Goal: Transaction & Acquisition: Subscribe to service/newsletter

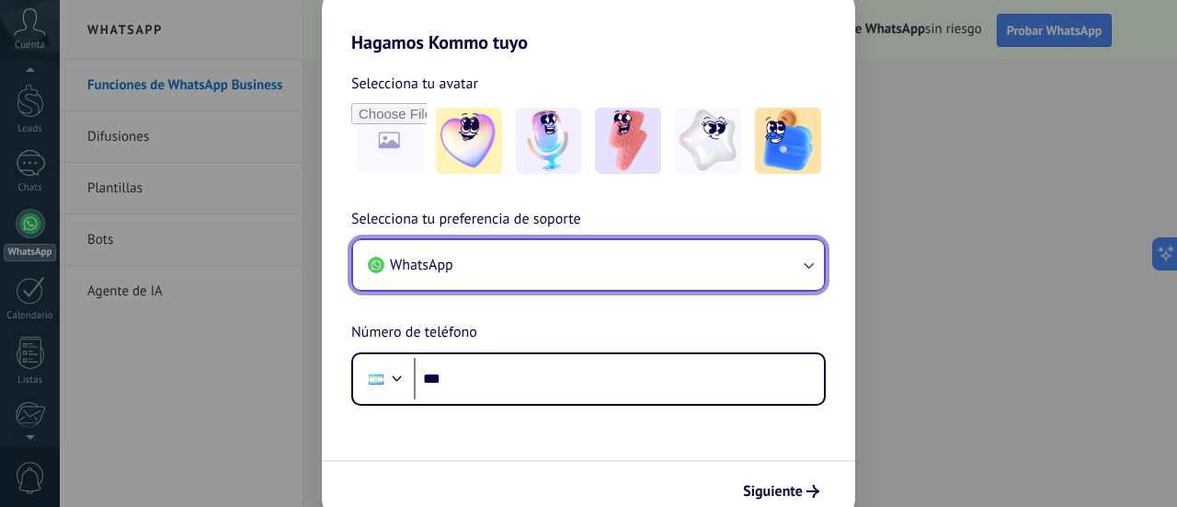
click at [497, 277] on button "WhatsApp" at bounding box center [588, 265] width 471 height 50
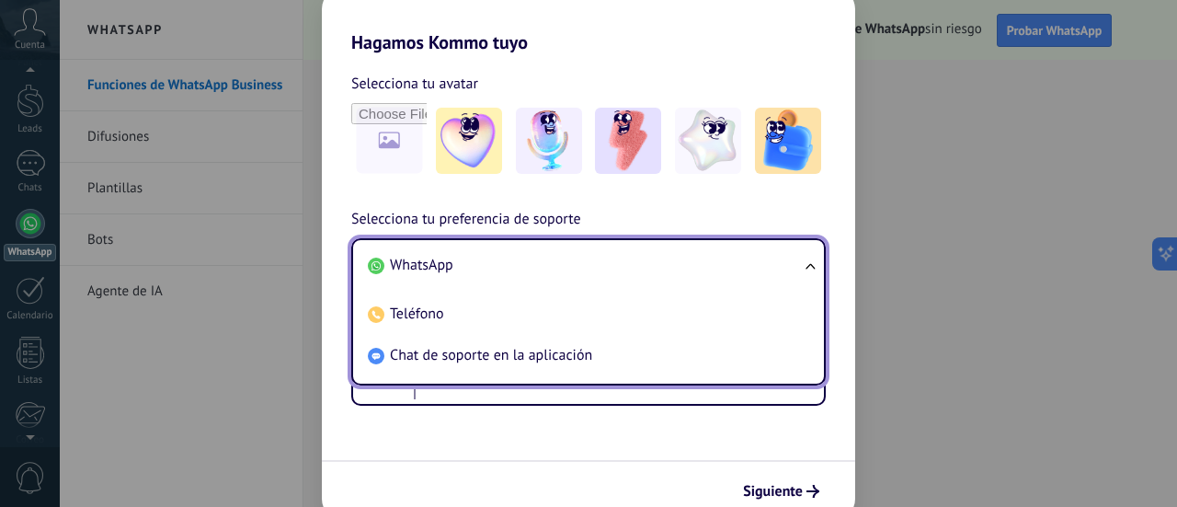
click at [495, 266] on li "WhatsApp" at bounding box center [585, 265] width 449 height 41
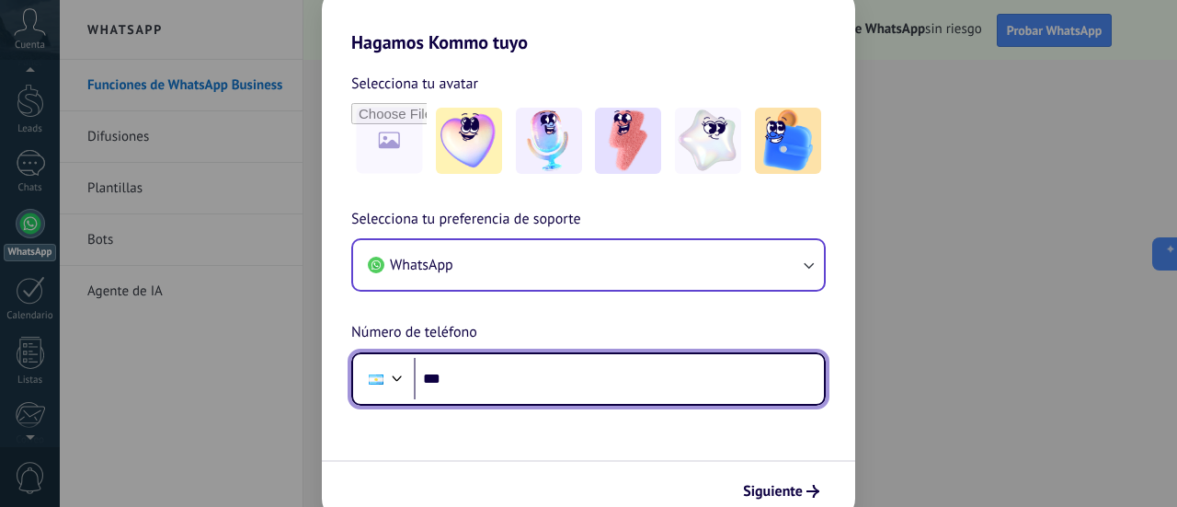
click at [521, 363] on input "***" at bounding box center [619, 379] width 410 height 42
drag, startPoint x: 521, startPoint y: 375, endPoint x: 331, endPoint y: 179, distance: 272.6
click at [519, 376] on input "***" at bounding box center [619, 379] width 410 height 42
click at [493, 379] on input "***" at bounding box center [619, 379] width 410 height 42
type input "**********"
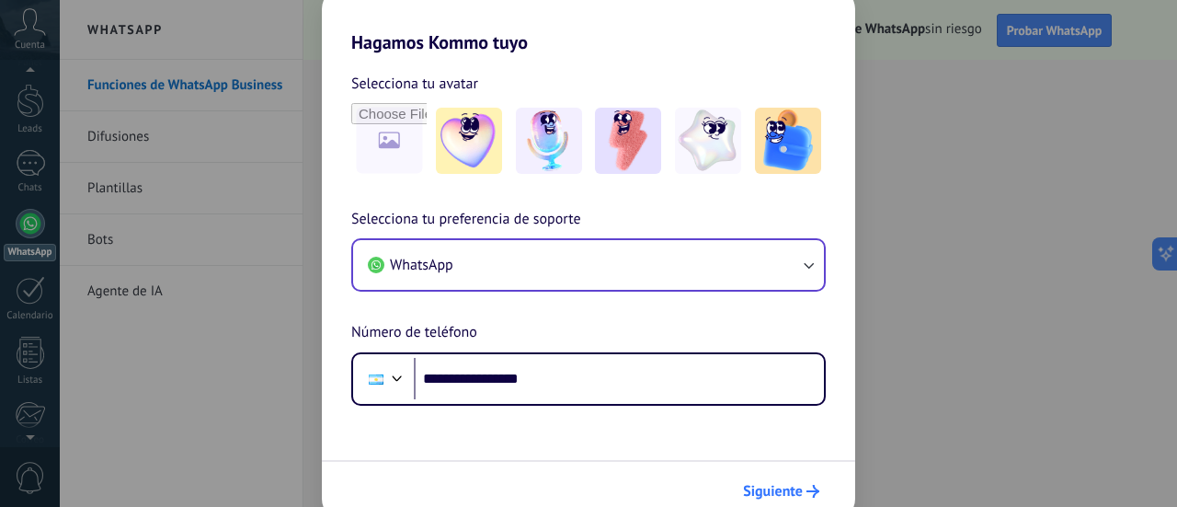
click at [749, 476] on button "Siguiente" at bounding box center [781, 491] width 93 height 31
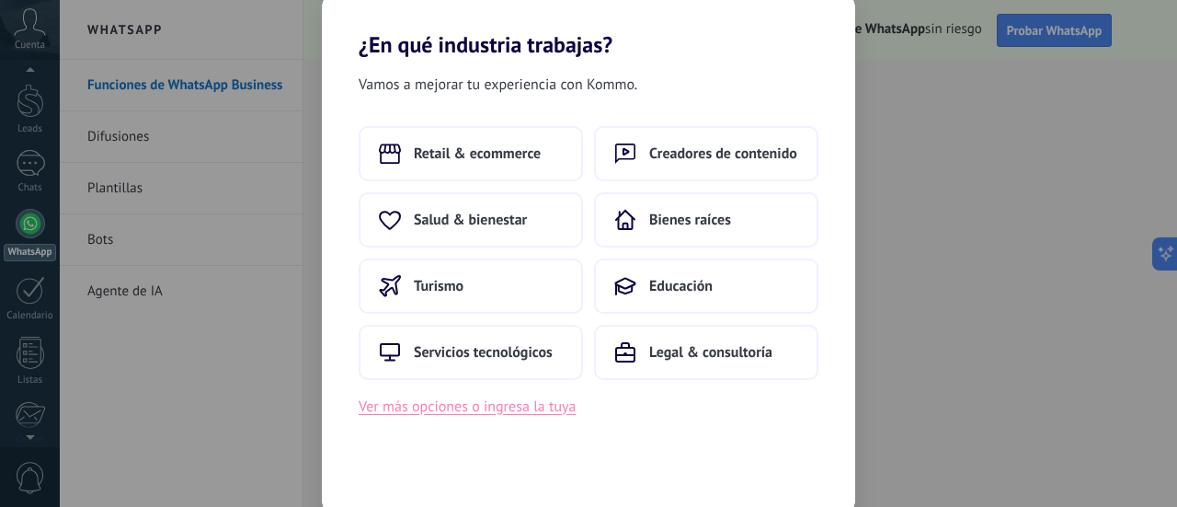
click at [505, 412] on button "Ver más opciones o ingresa la tuya" at bounding box center [467, 407] width 217 height 24
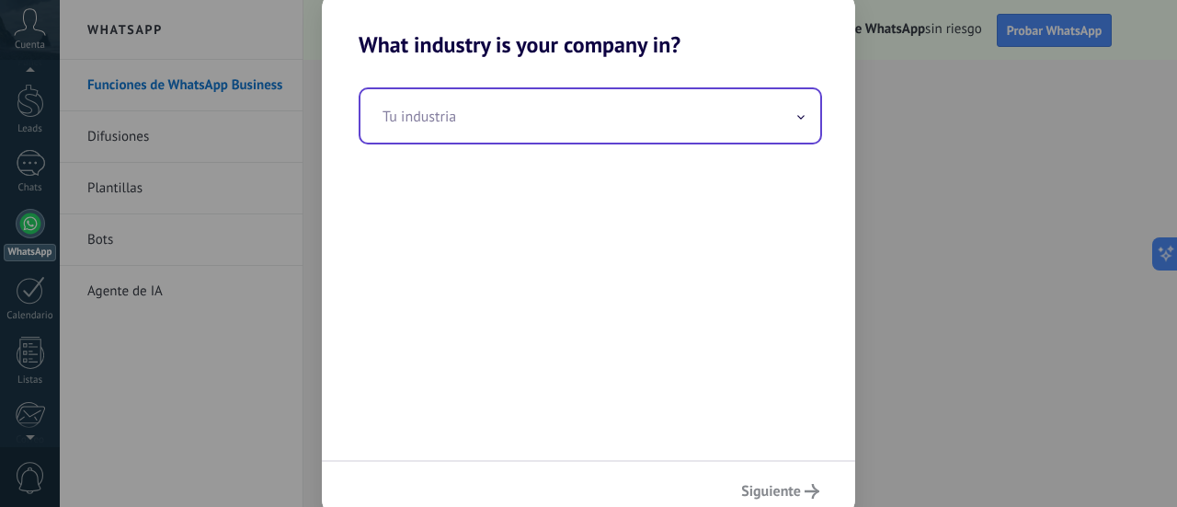
click at [751, 128] on input "text" at bounding box center [591, 115] width 460 height 53
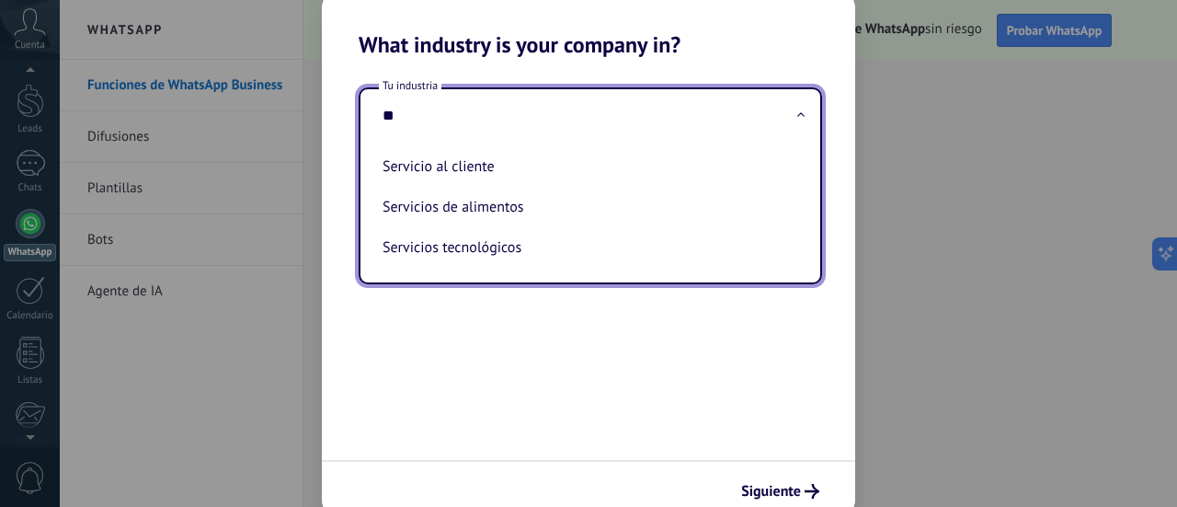
type input "*"
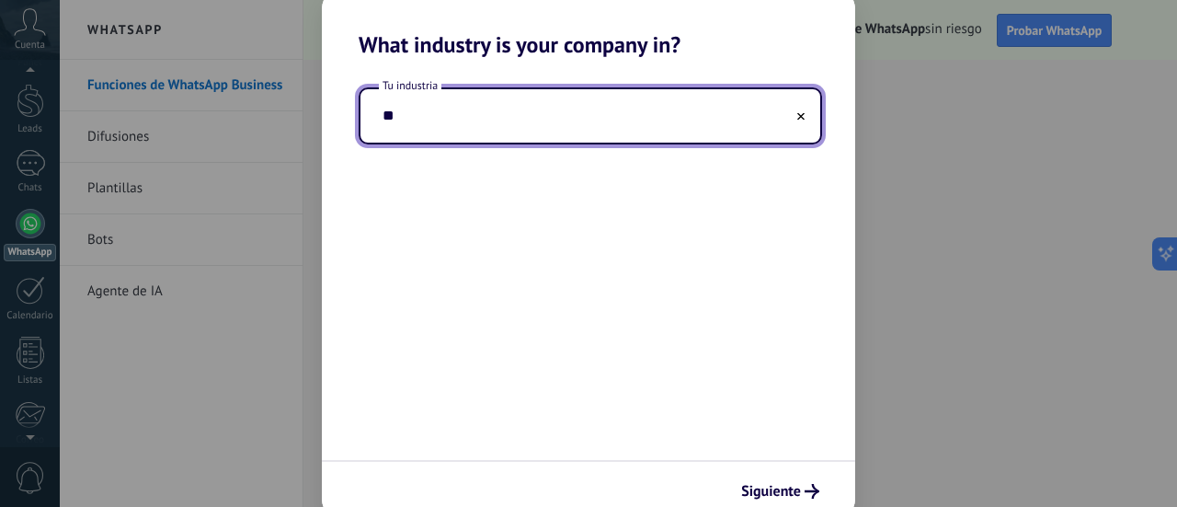
type input "*"
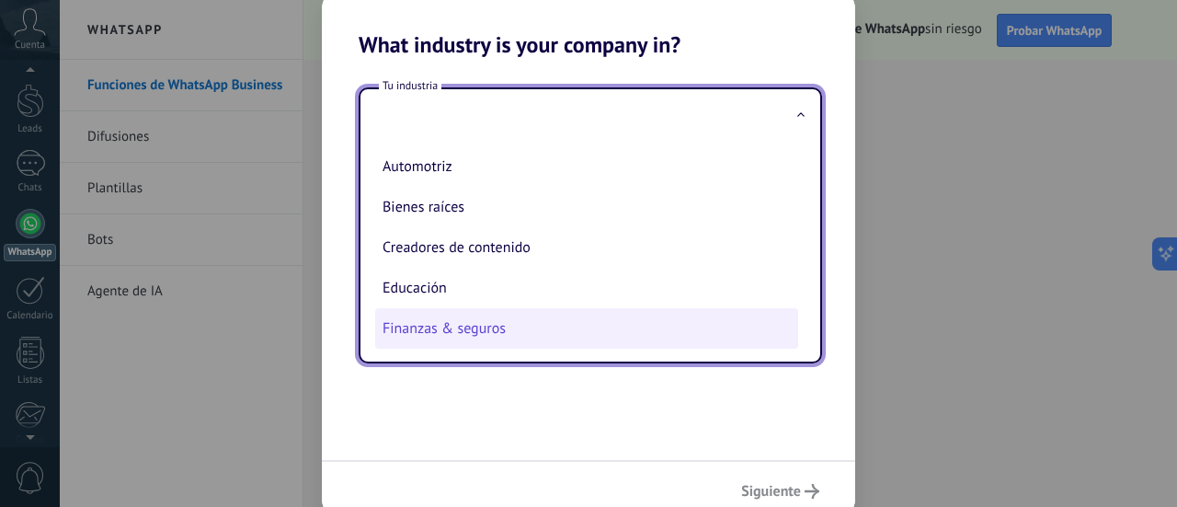
scroll to position [92, 0]
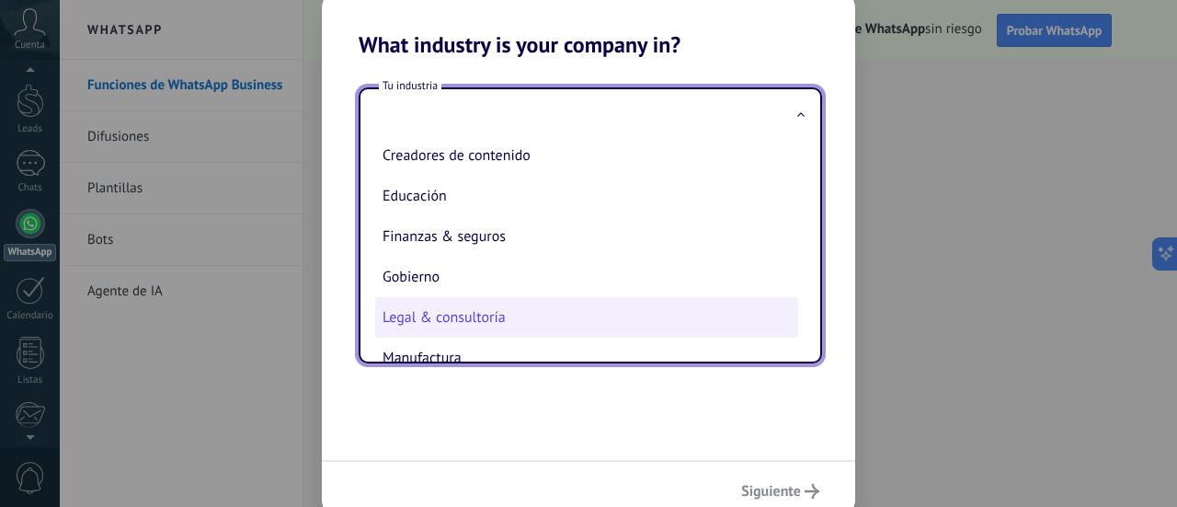
click at [562, 312] on li "Legal & consultoría" at bounding box center [586, 317] width 423 height 40
type input "**********"
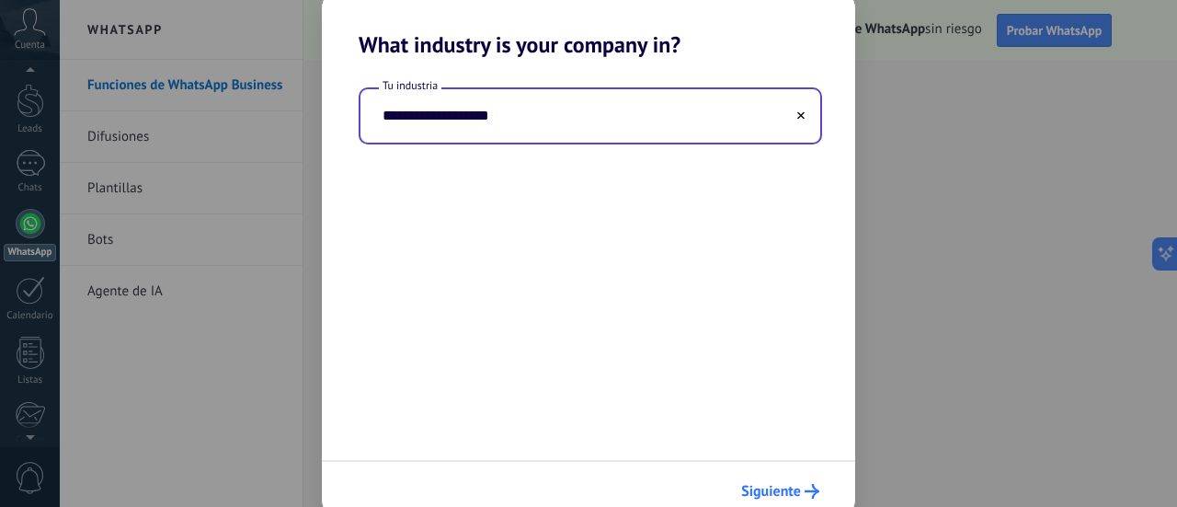
click at [793, 487] on span "Siguiente" at bounding box center [771, 491] width 60 height 13
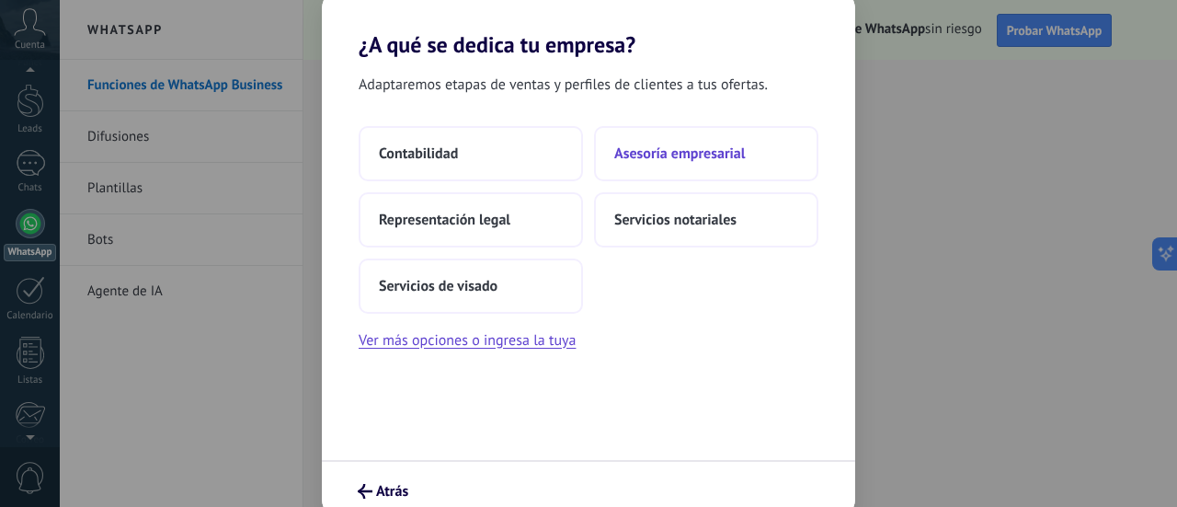
click at [654, 150] on span "Asesoría empresarial" at bounding box center [679, 153] width 131 height 18
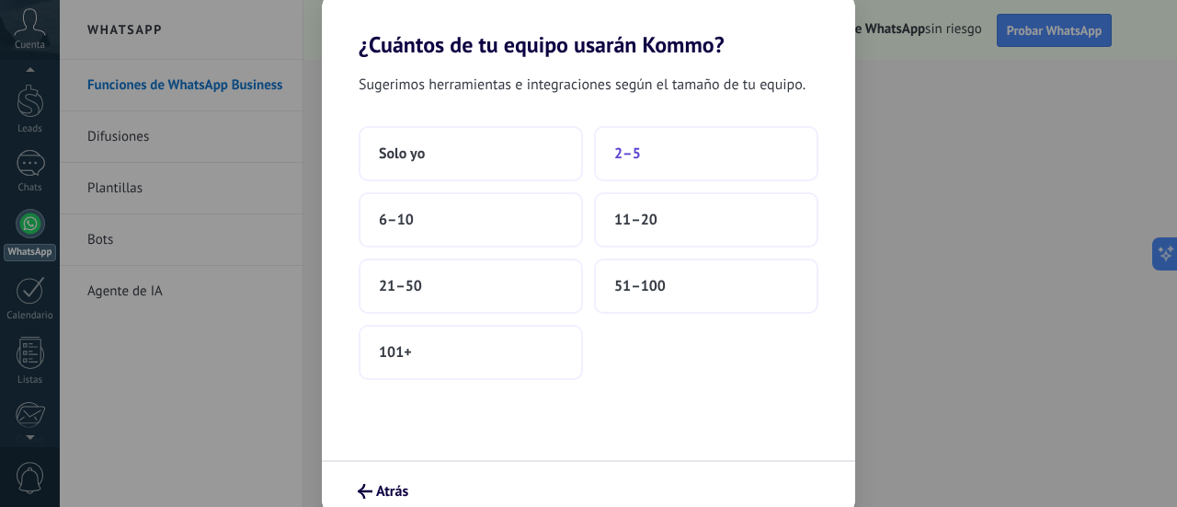
click at [747, 155] on button "2–5" at bounding box center [706, 153] width 224 height 55
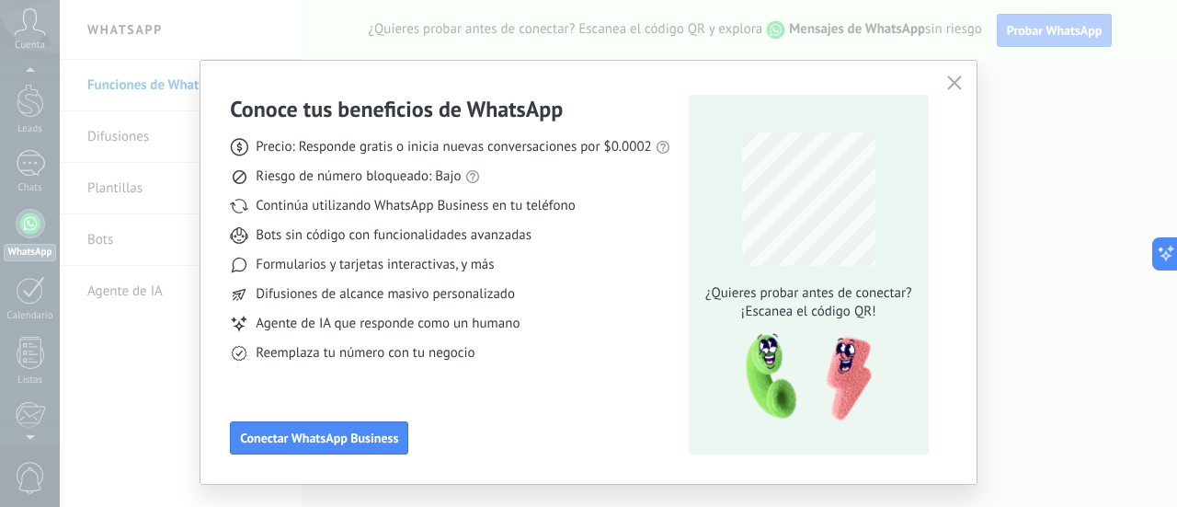
scroll to position [37, 0]
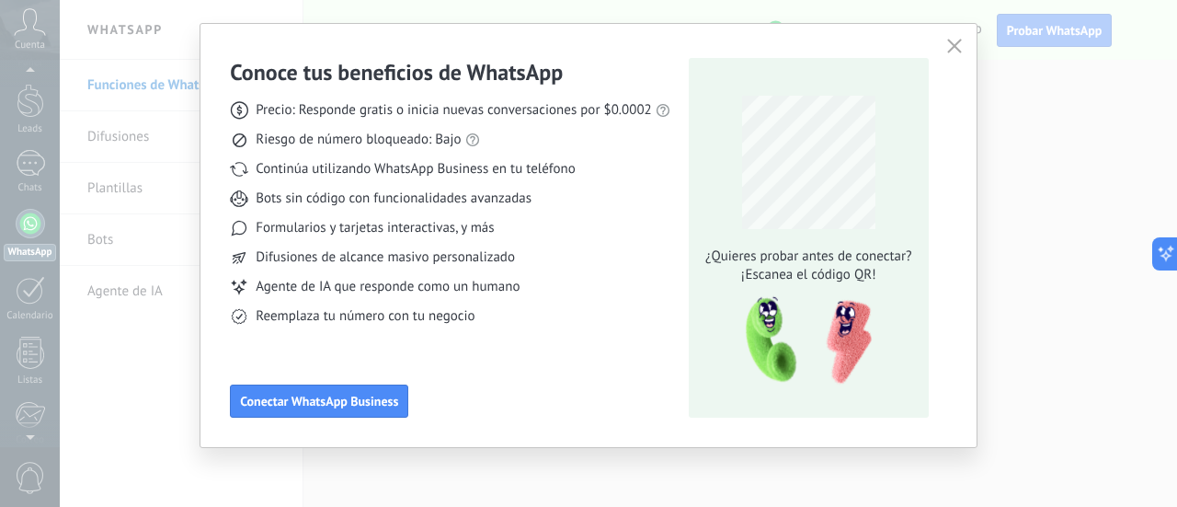
click at [947, 45] on icon "button" at bounding box center [954, 46] width 15 height 15
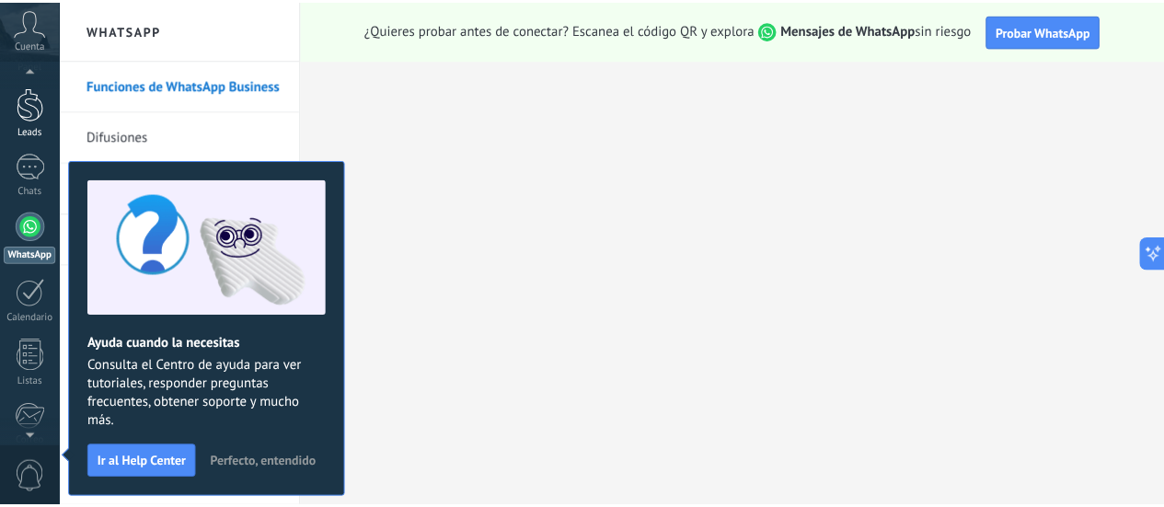
scroll to position [52, 0]
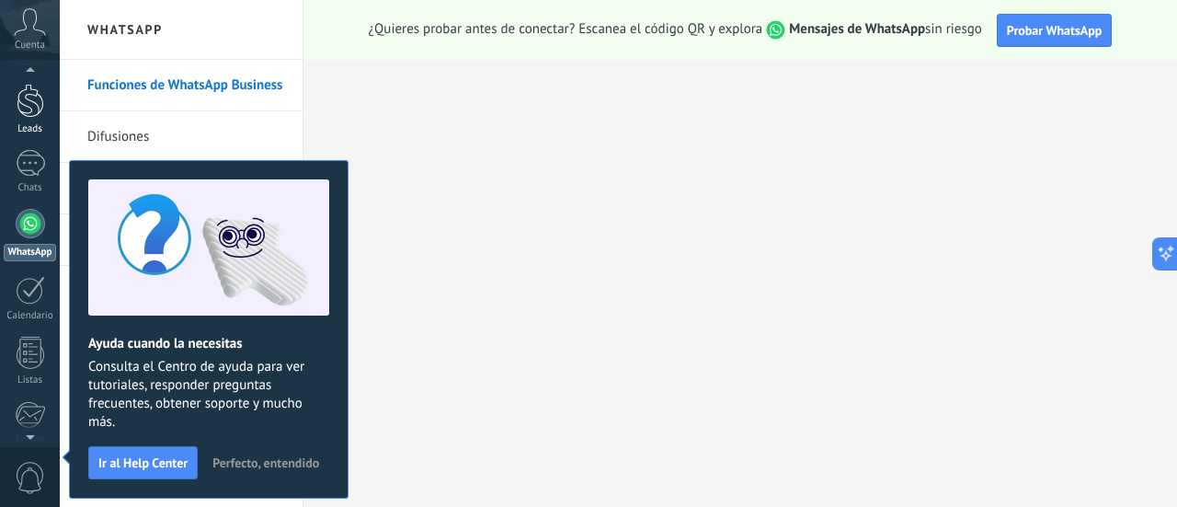
click at [34, 129] on div "Leads" at bounding box center [30, 129] width 53 height 12
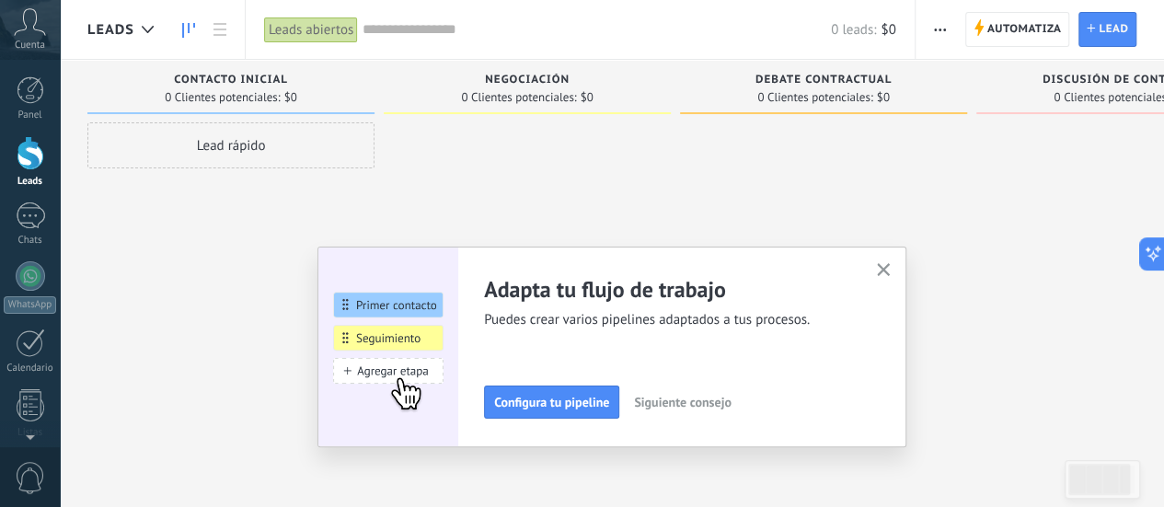
click at [890, 270] on icon "button" at bounding box center [884, 270] width 14 height 14
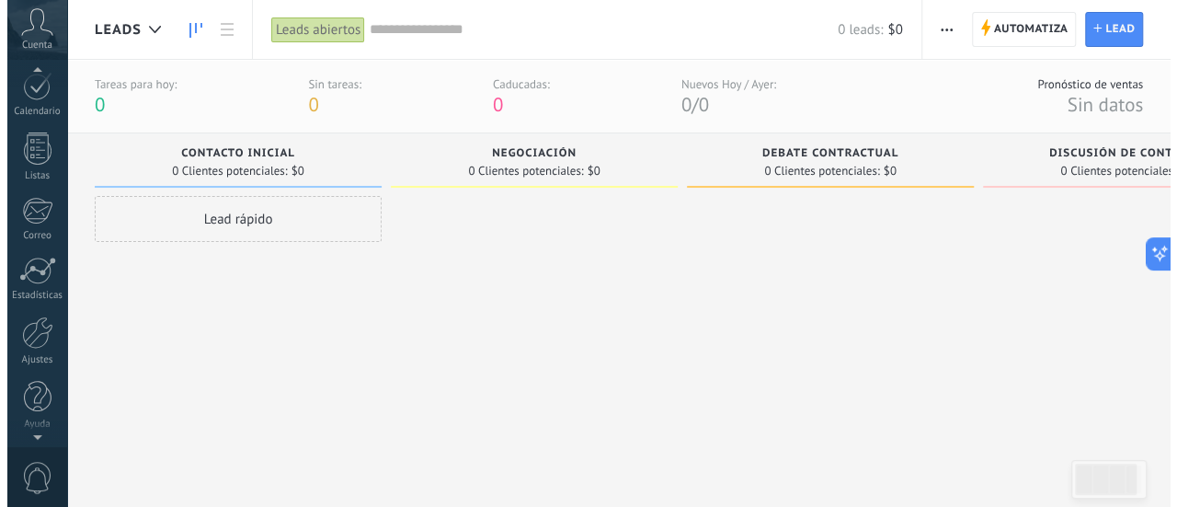
scroll to position [237, 0]
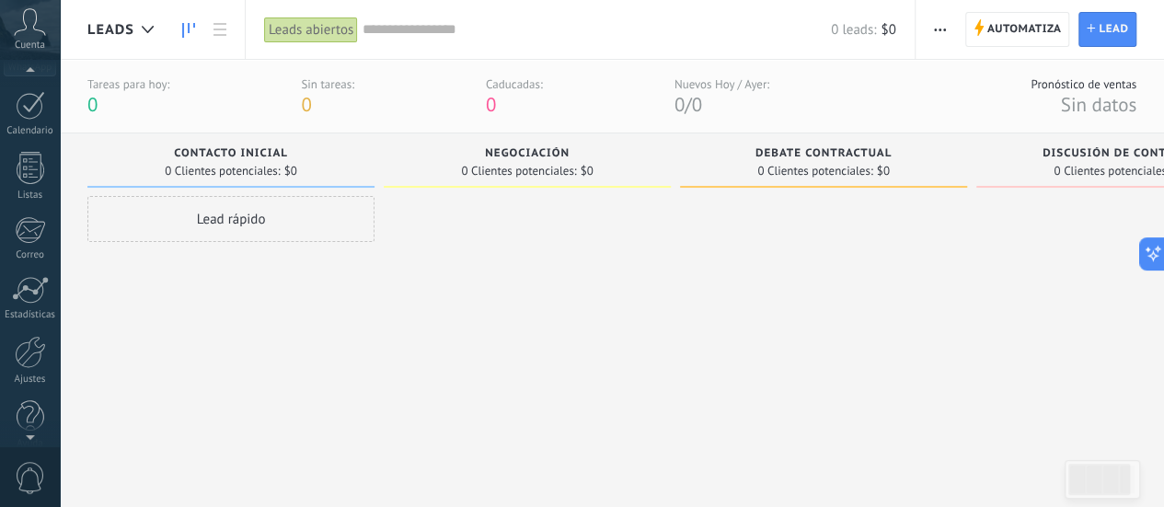
click at [22, 41] on span "Cuenta" at bounding box center [30, 46] width 30 height 12
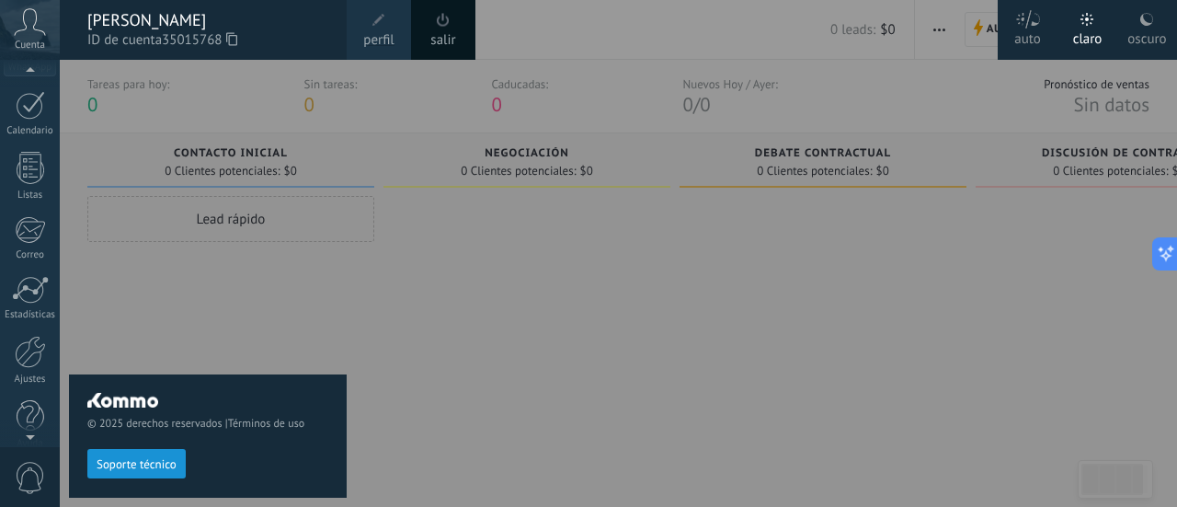
click at [1126, 36] on label "oscuro" at bounding box center [1148, 30] width 60 height 60
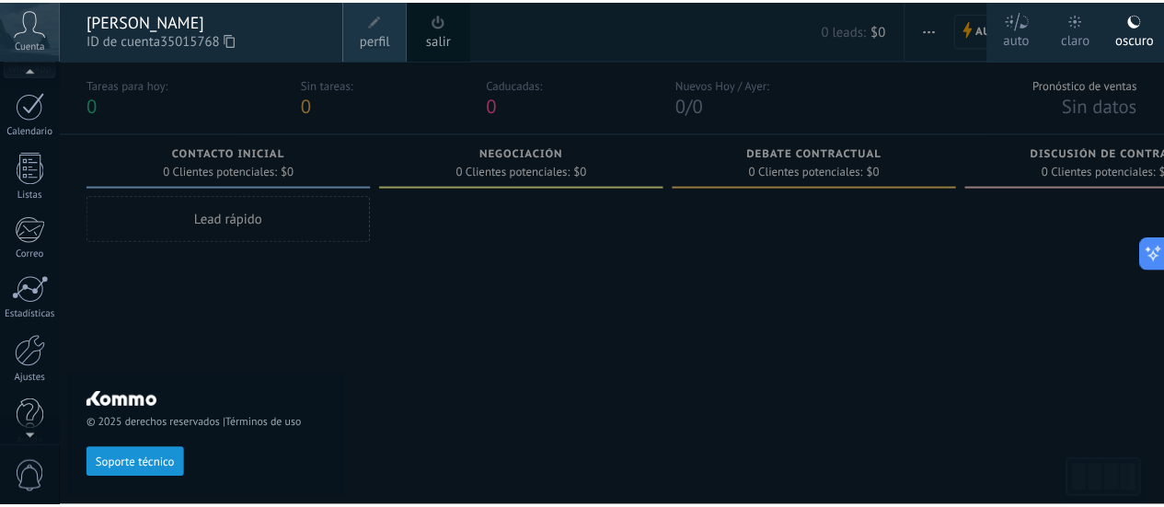
scroll to position [0, 0]
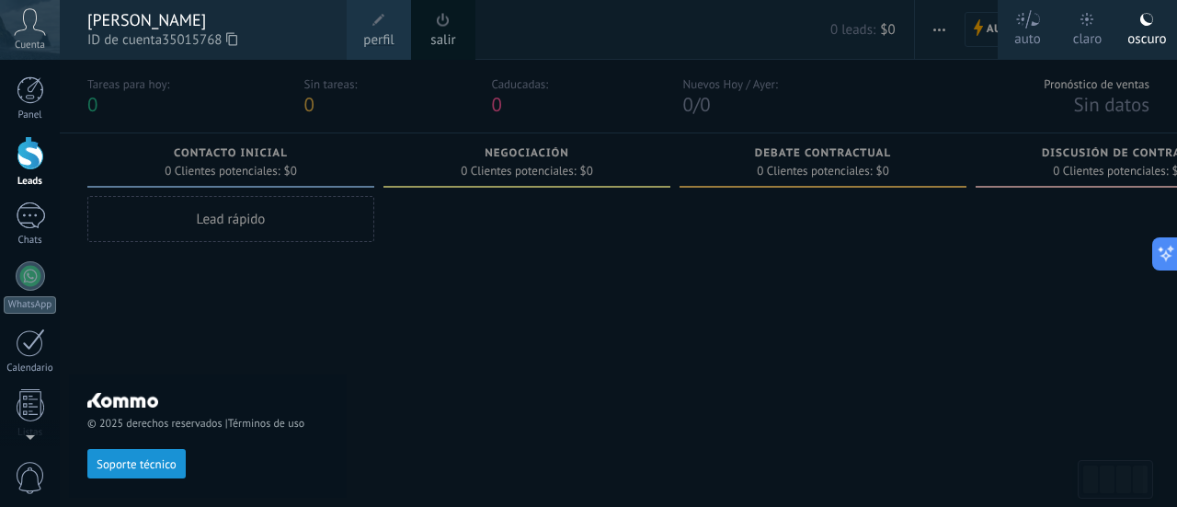
click at [179, 24] on div "[PERSON_NAME]" at bounding box center [207, 20] width 241 height 20
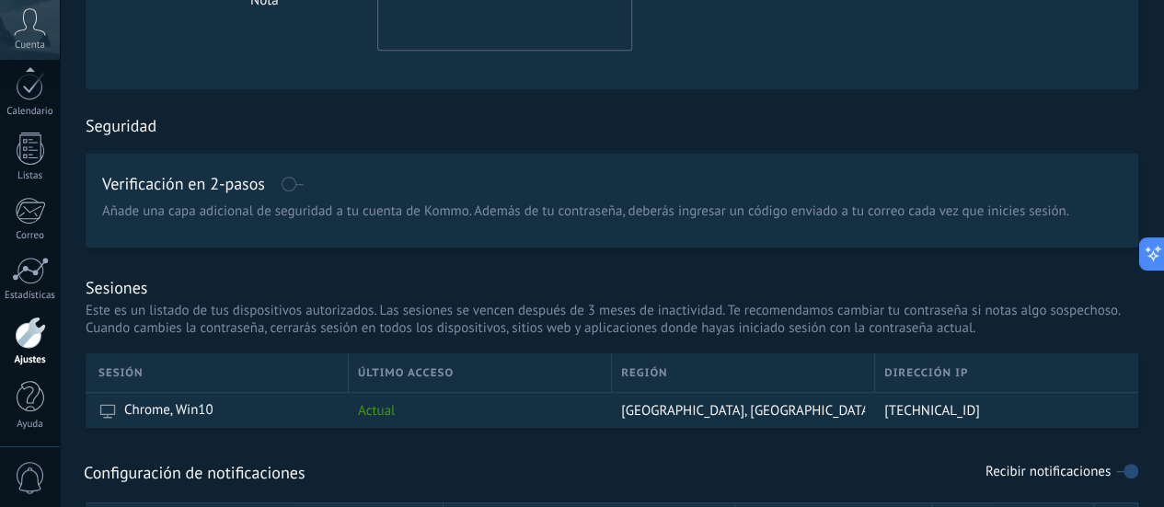
scroll to position [590, 0]
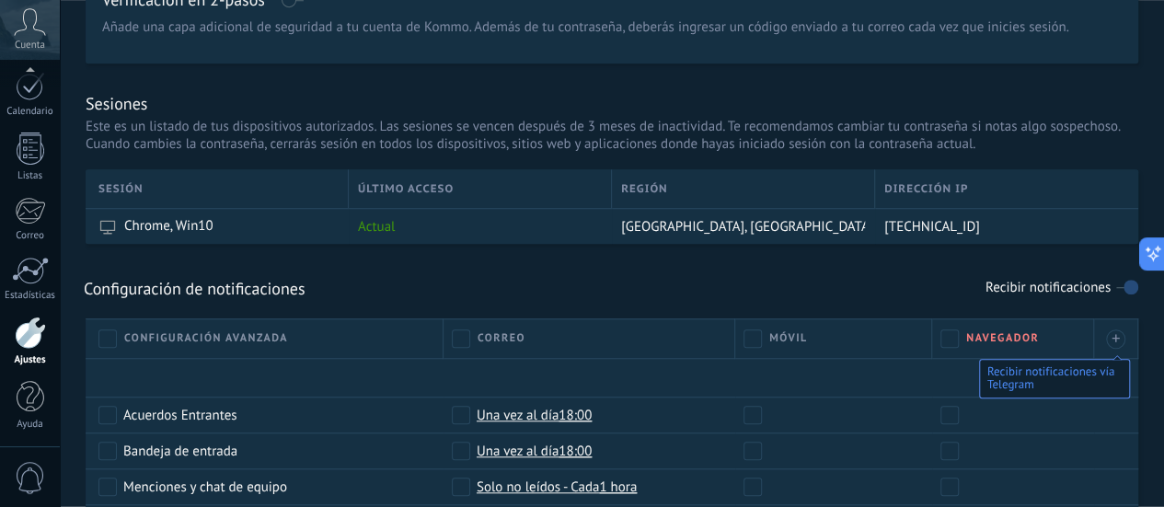
click at [449, 337] on div "Correo" at bounding box center [589, 338] width 292 height 40
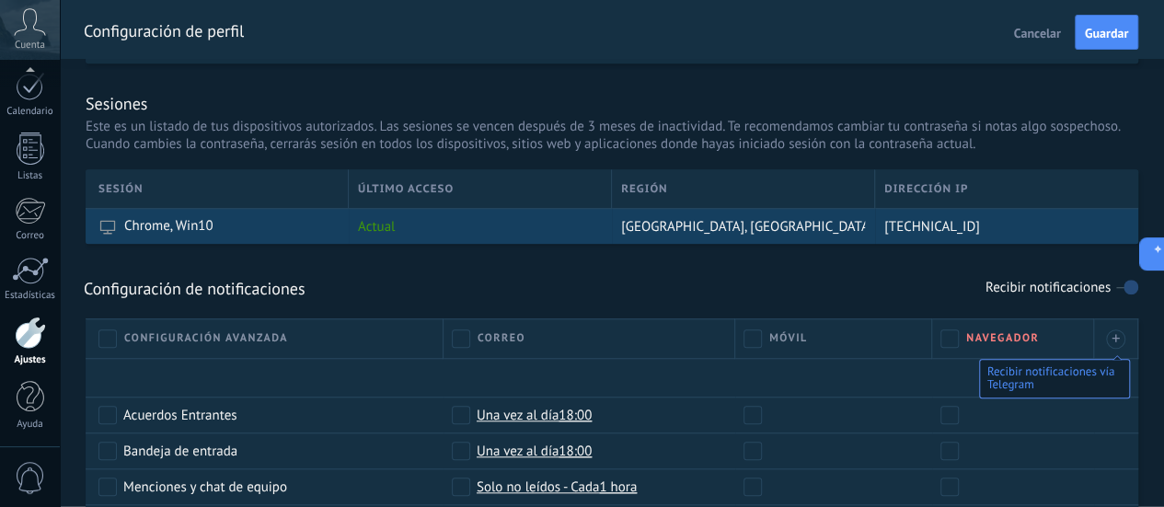
click at [108, 227] on icon at bounding box center [107, 226] width 18 height 18
click at [902, 224] on span "[TECHNICAL_ID]" at bounding box center [932, 226] width 96 height 17
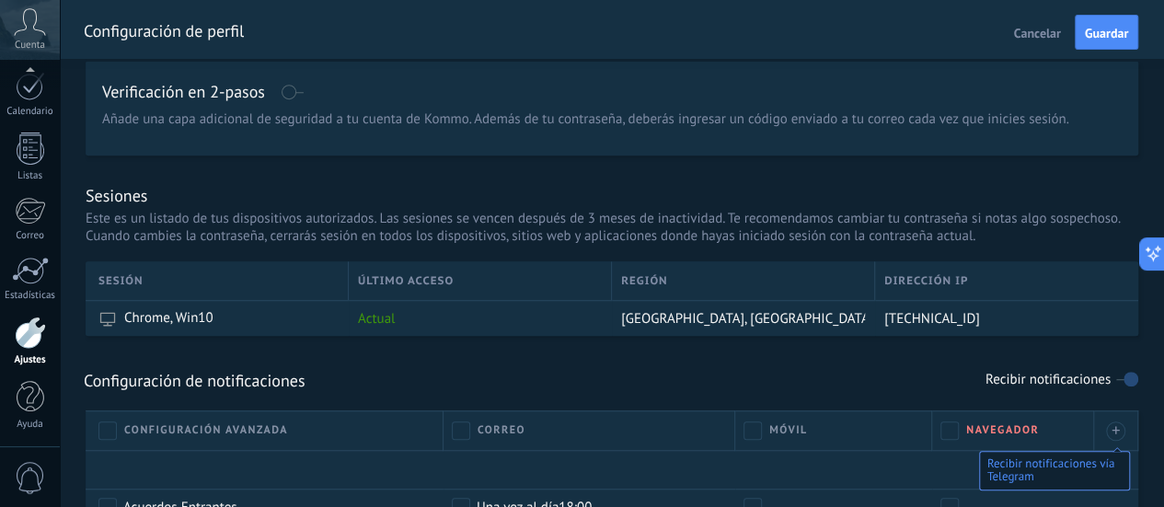
scroll to position [406, 0]
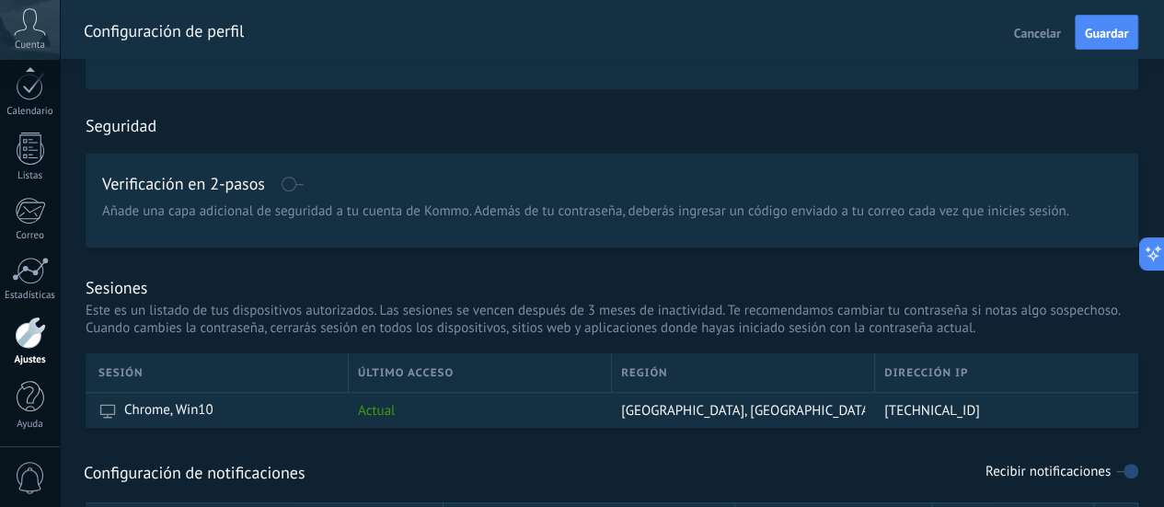
click at [292, 180] on span at bounding box center [292, 184] width 23 height 15
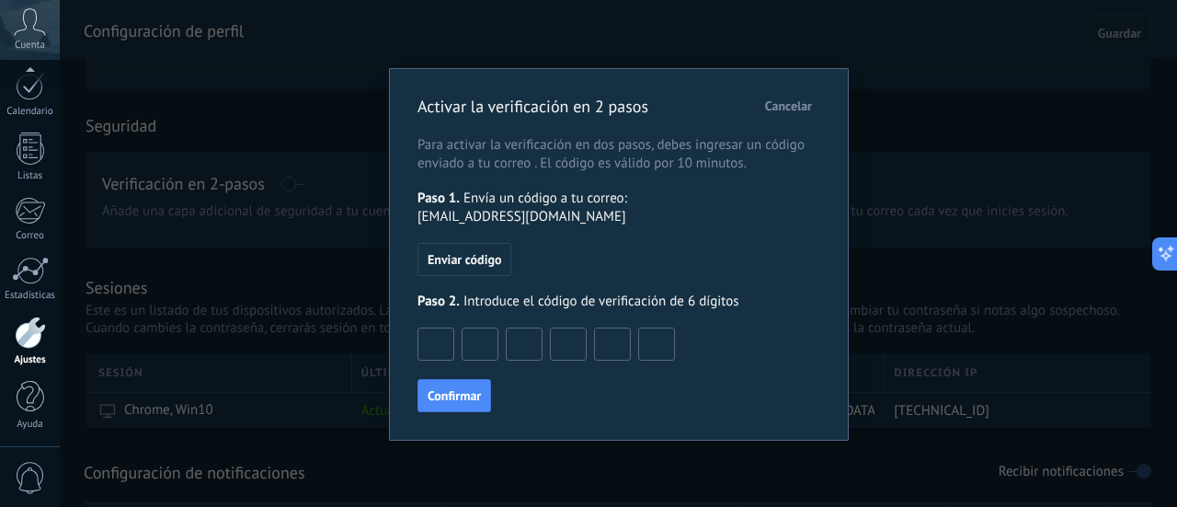
click at [782, 111] on span "Cancelar" at bounding box center [788, 105] width 47 height 13
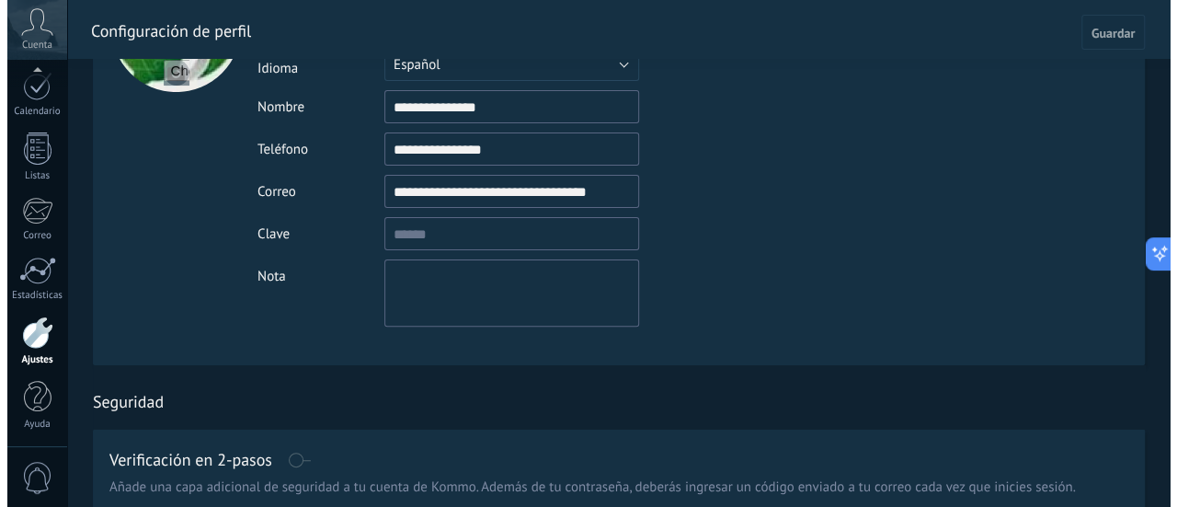
scroll to position [0, 0]
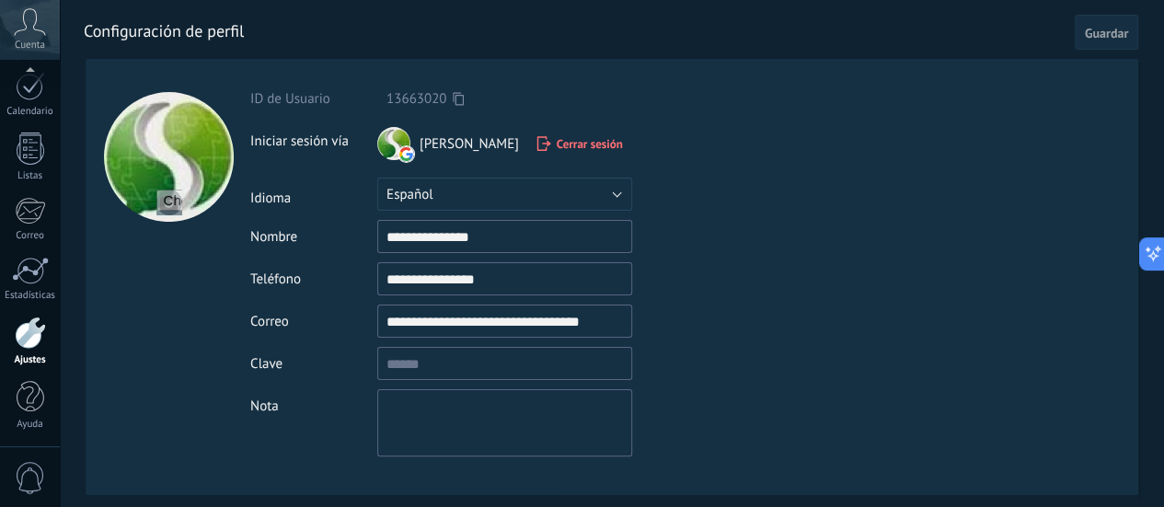
click at [1107, 38] on span "Guardar" at bounding box center [1105, 33] width 43 height 13
click at [37, 257] on div at bounding box center [30, 271] width 37 height 28
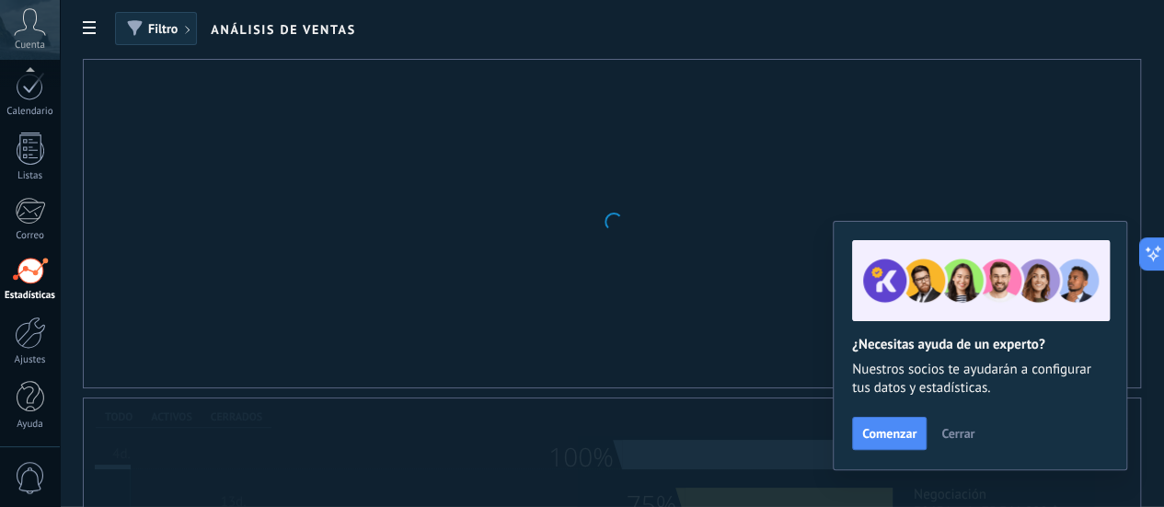
click at [947, 433] on span "Cerrar" at bounding box center [957, 433] width 33 height 13
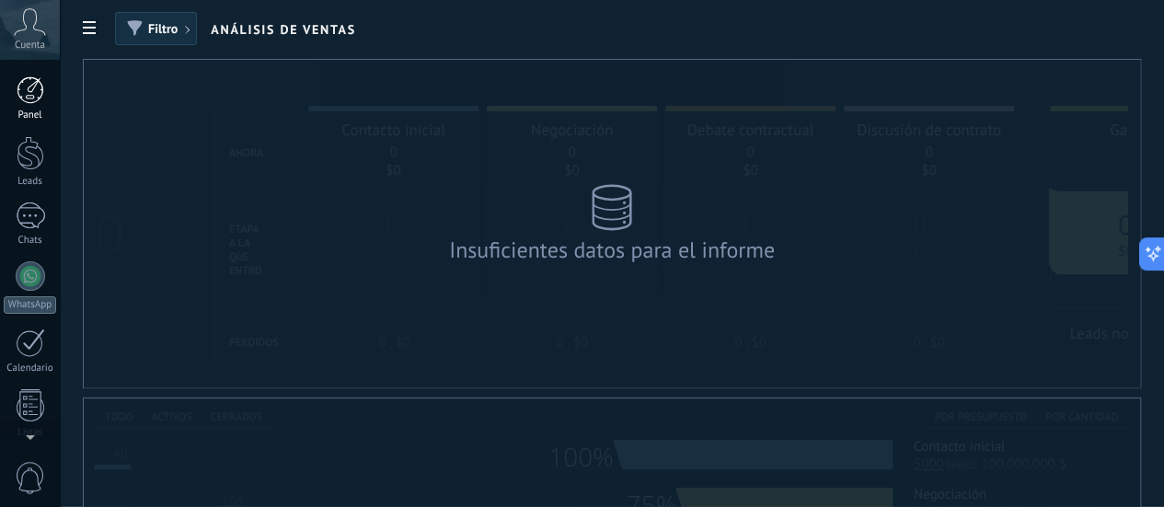
click at [30, 82] on div at bounding box center [31, 90] width 28 height 28
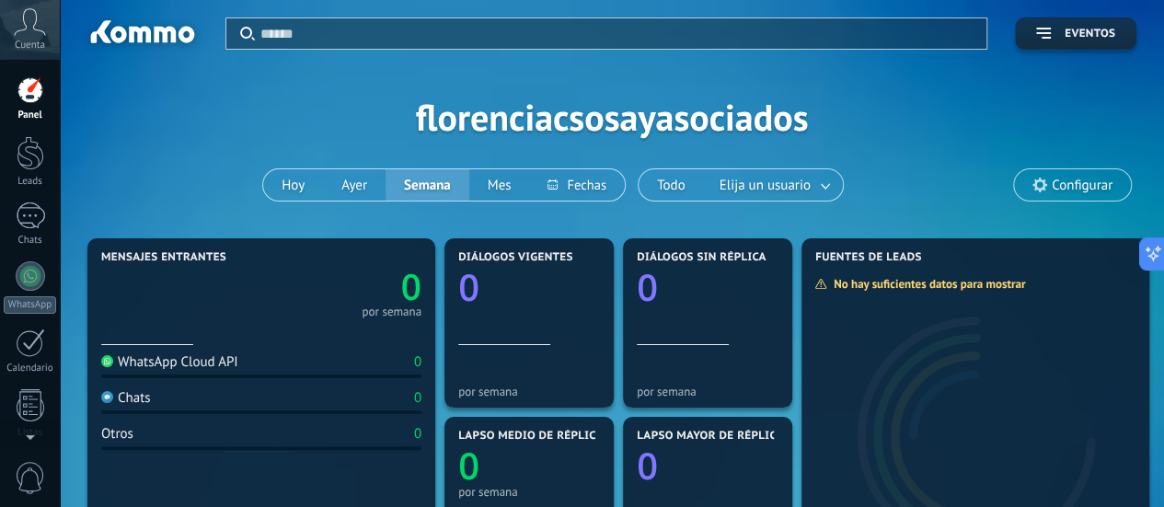
click at [1082, 179] on span "Configurar" at bounding box center [1081, 186] width 61 height 16
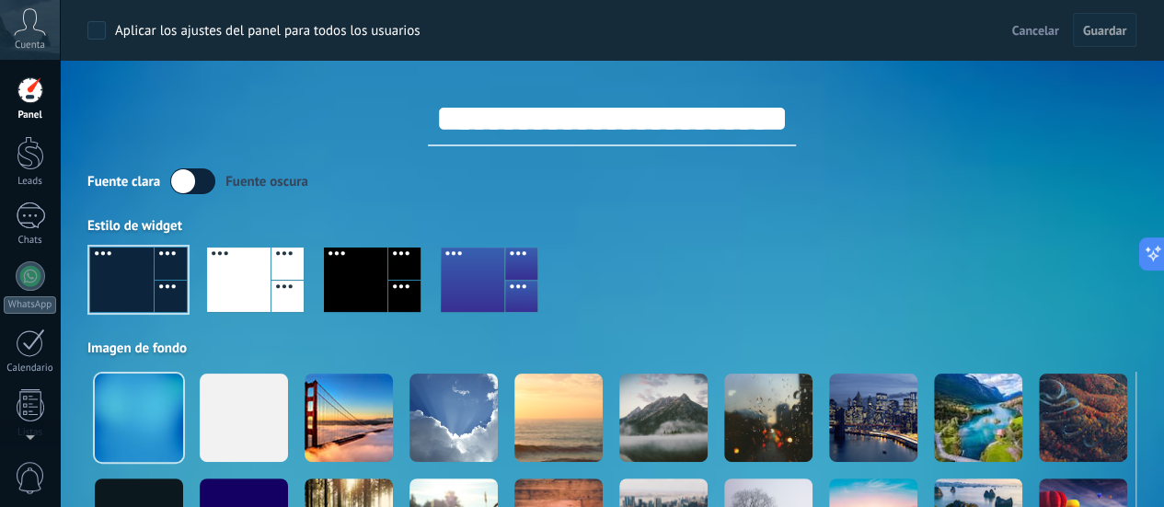
click at [36, 120] on div "Panel" at bounding box center [30, 115] width 53 height 12
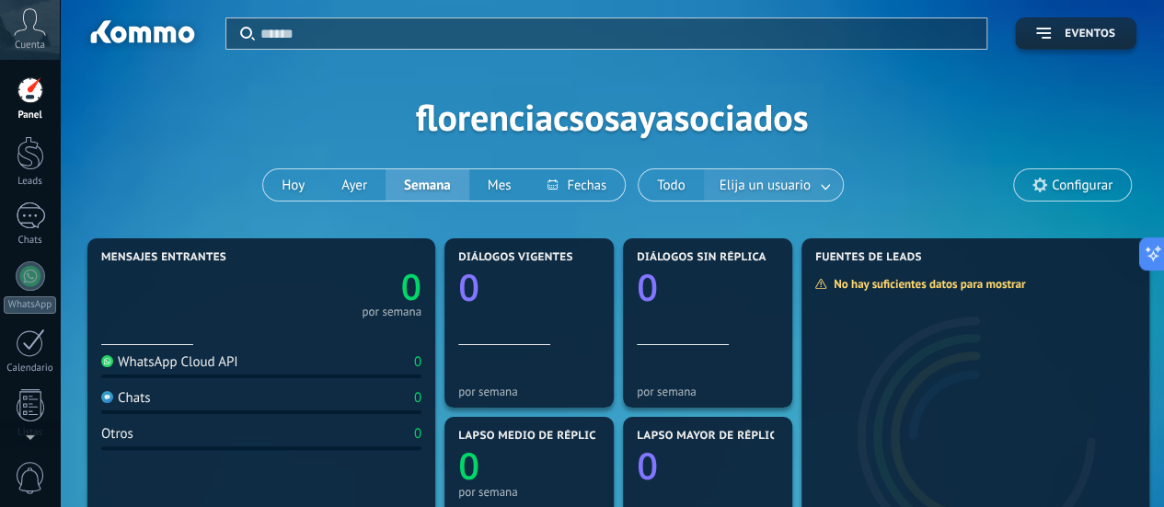
click at [809, 184] on link at bounding box center [825, 185] width 33 height 30
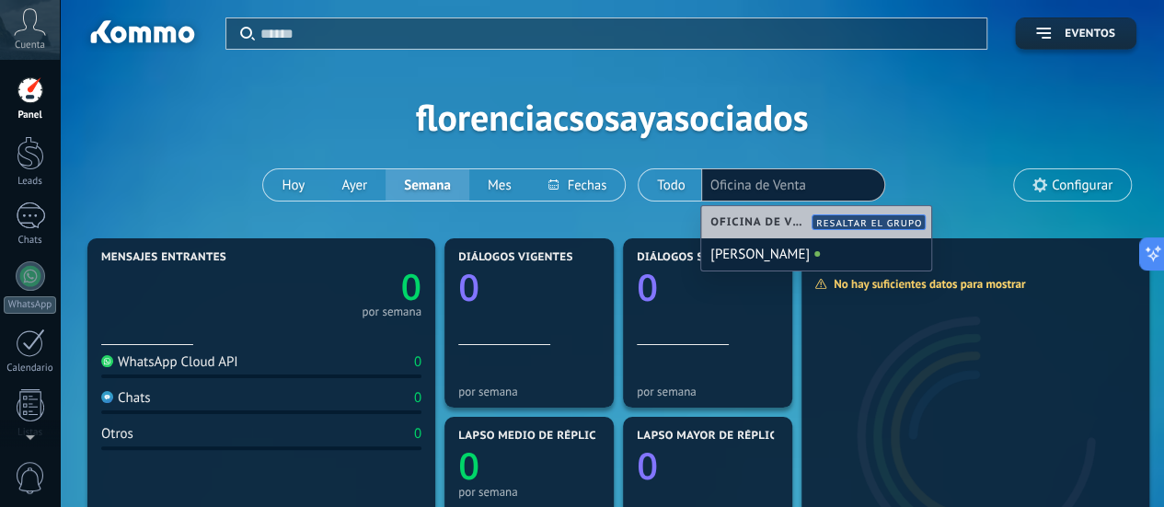
click at [664, 214] on div "Aplicar Eventos florenciacsosayasociados [DATE] [DATE] Semana Mes Todo Elija un…" at bounding box center [611, 117] width 1049 height 234
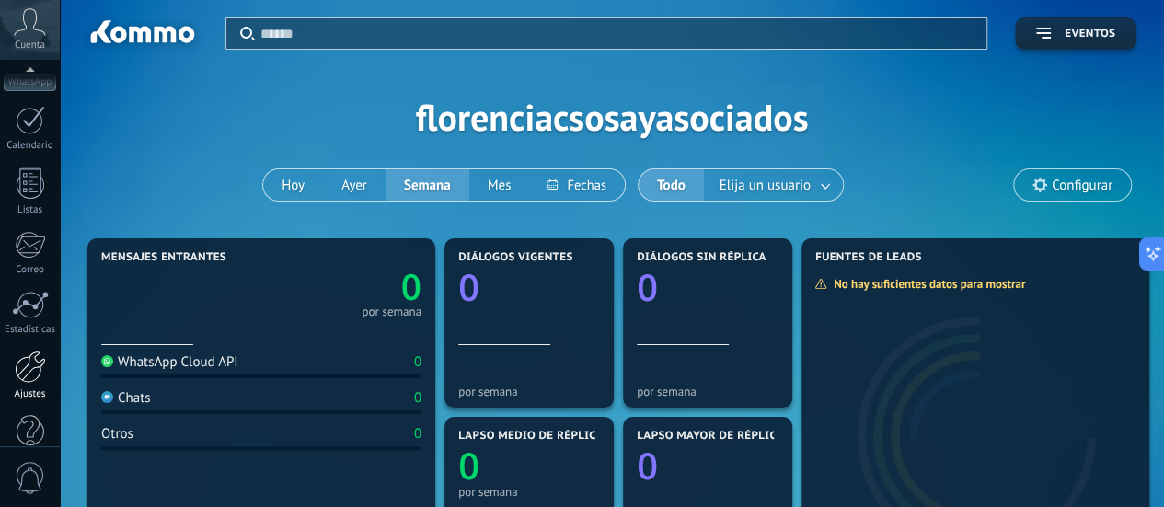
scroll to position [257, 0]
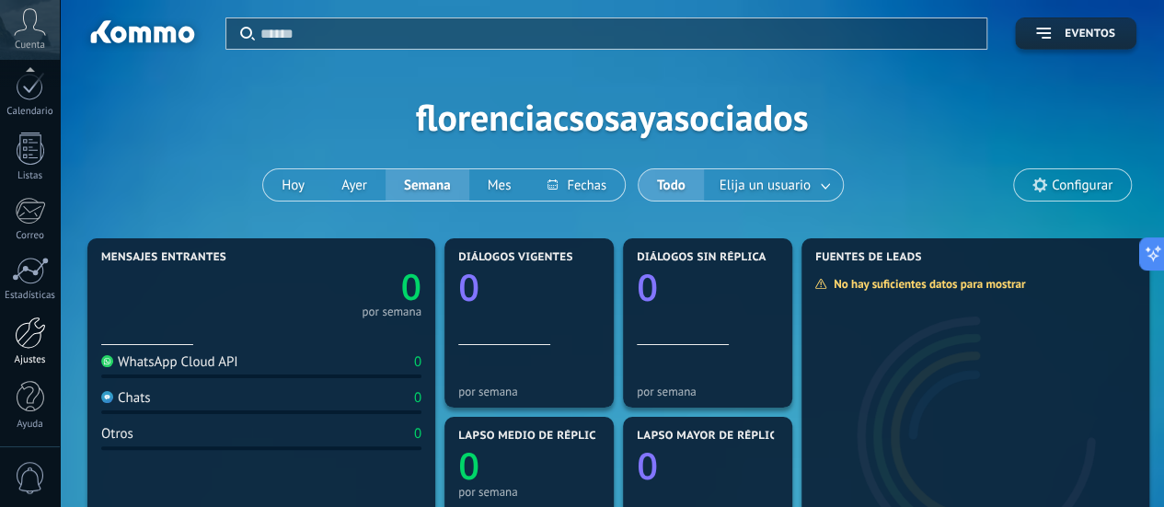
click at [33, 350] on link "Ajustes" at bounding box center [30, 341] width 60 height 50
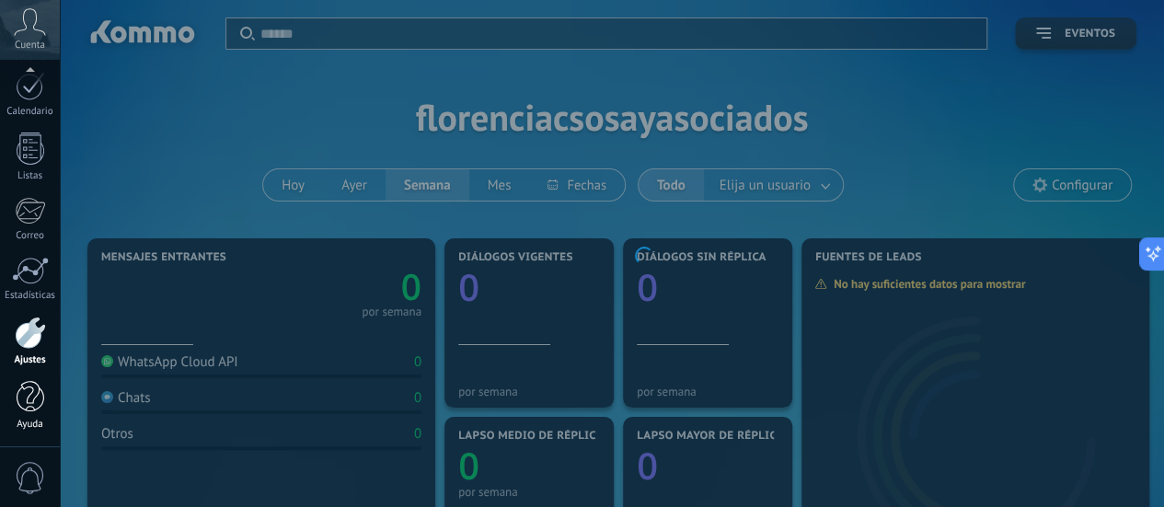
click at [30, 399] on div at bounding box center [31, 397] width 28 height 32
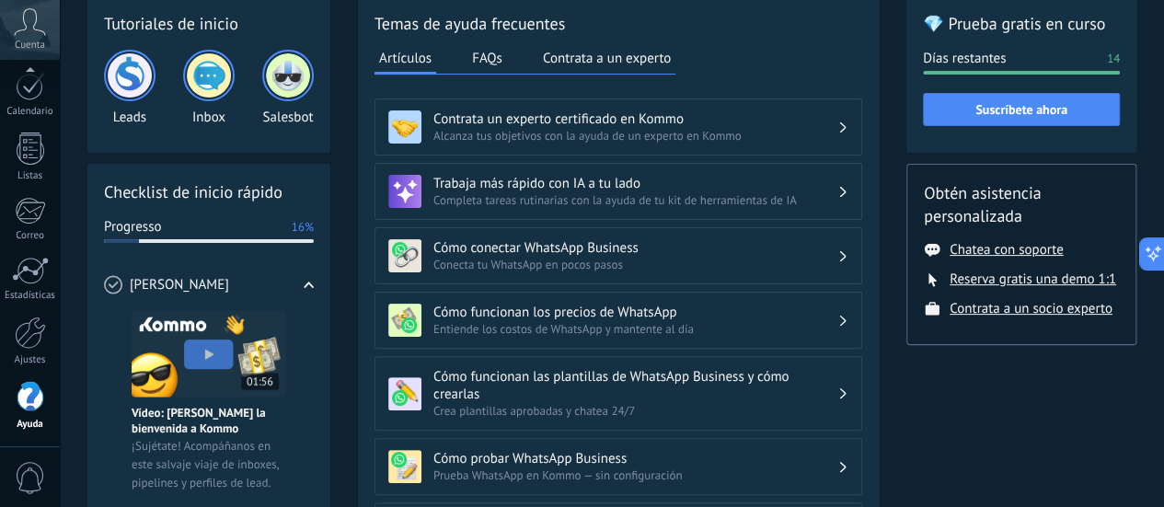
scroll to position [184, 0]
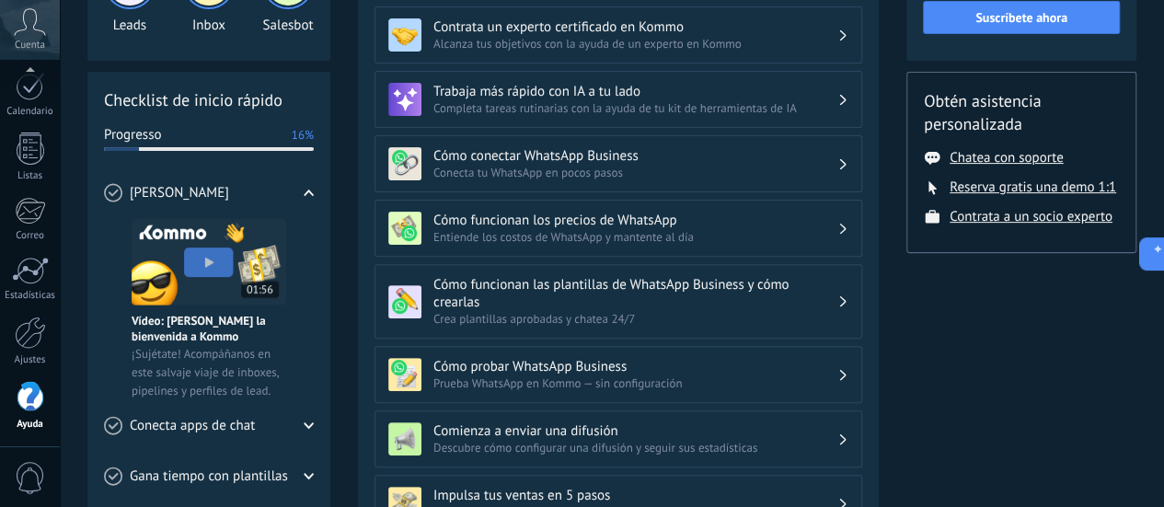
drag, startPoint x: 615, startPoint y: 219, endPoint x: 537, endPoint y: 221, distance: 78.2
click at [537, 221] on h3 "Cómo funcionan los precios de WhatsApp" at bounding box center [635, 220] width 404 height 17
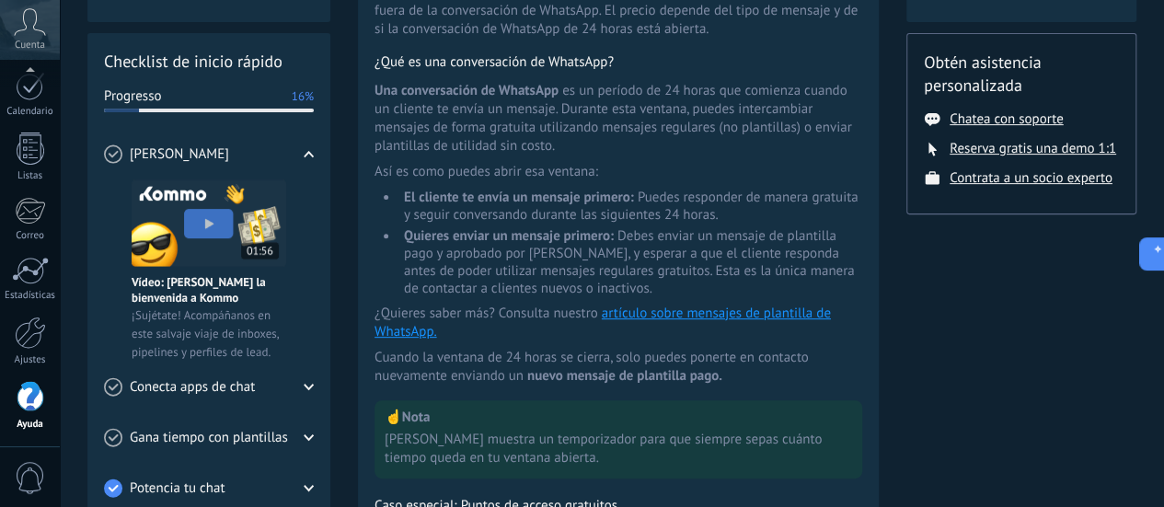
scroll to position [0, 0]
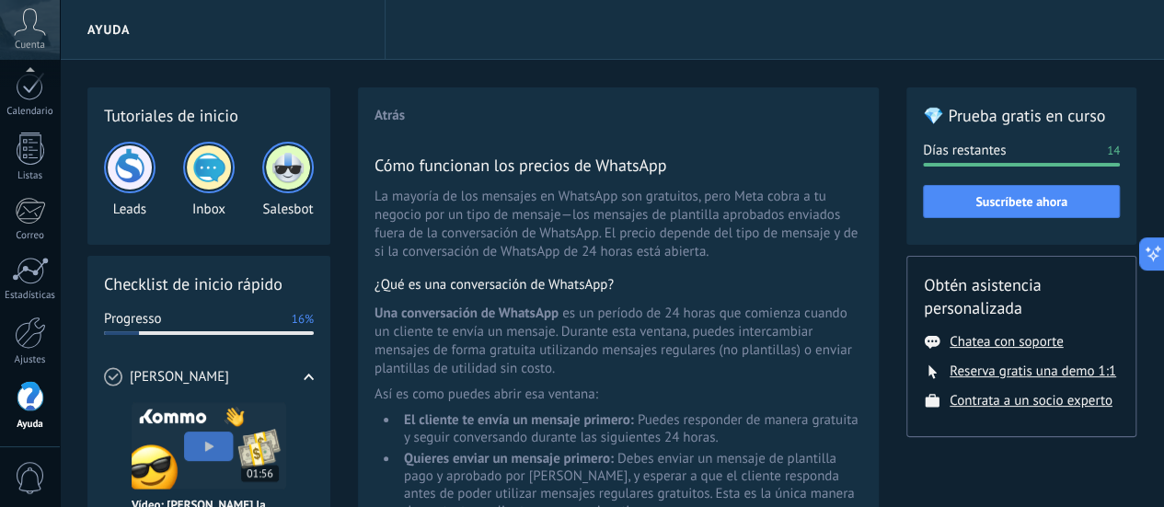
click at [381, 117] on button "Atrás" at bounding box center [389, 115] width 30 height 17
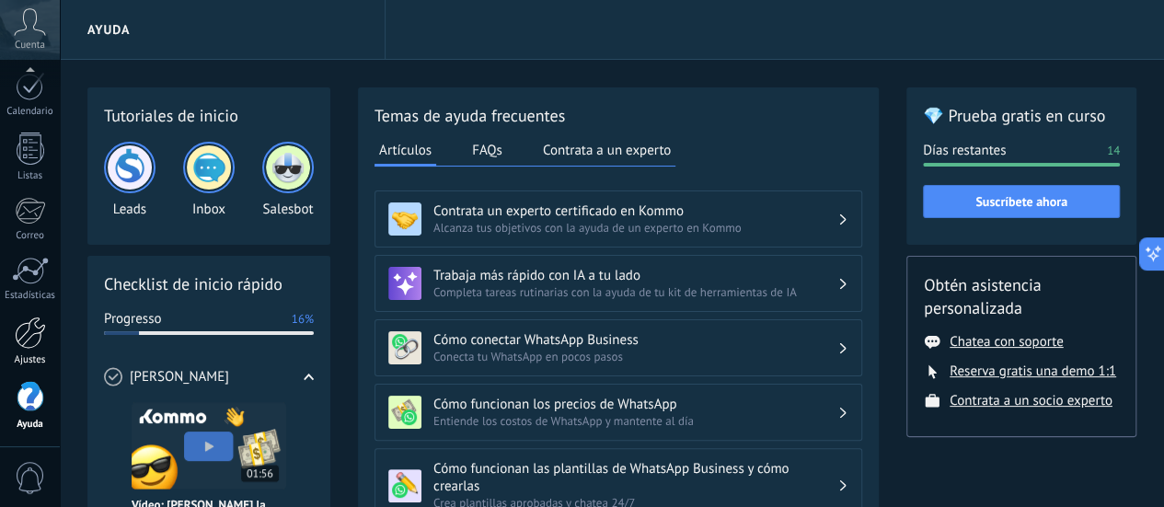
click at [50, 323] on link "Ajustes" at bounding box center [30, 341] width 60 height 50
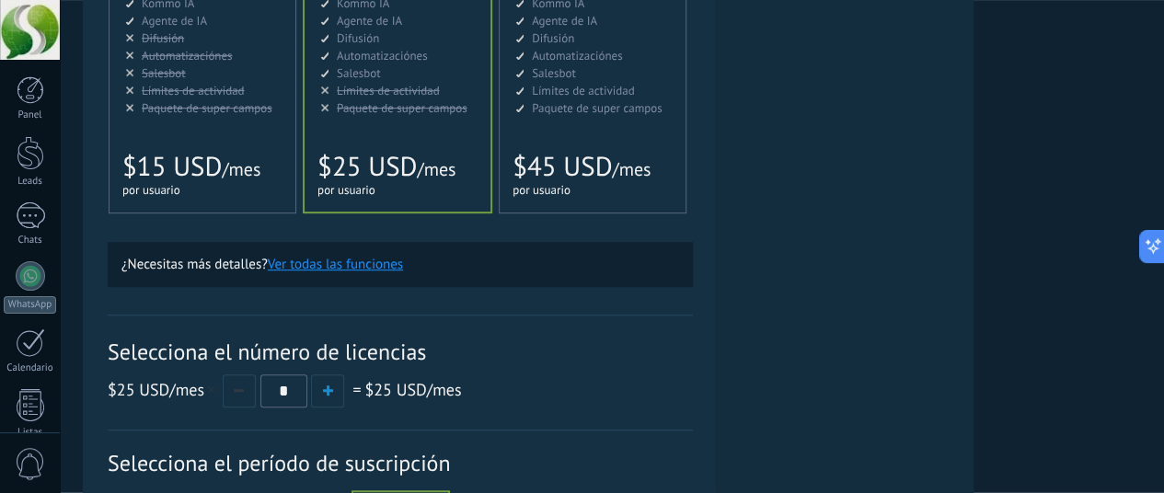
scroll to position [460, 26]
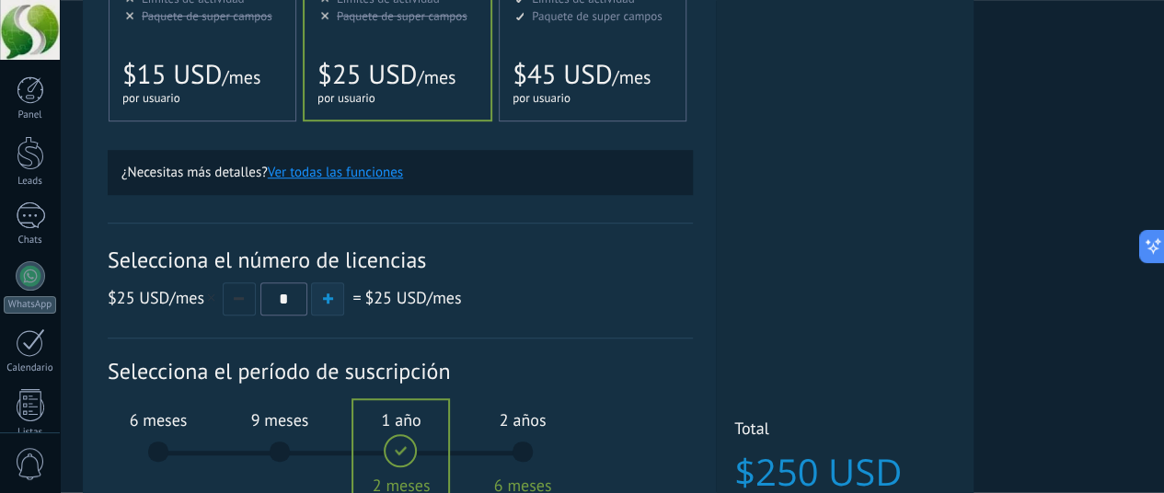
click at [344, 308] on button "button" at bounding box center [327, 298] width 33 height 33
type input "*"
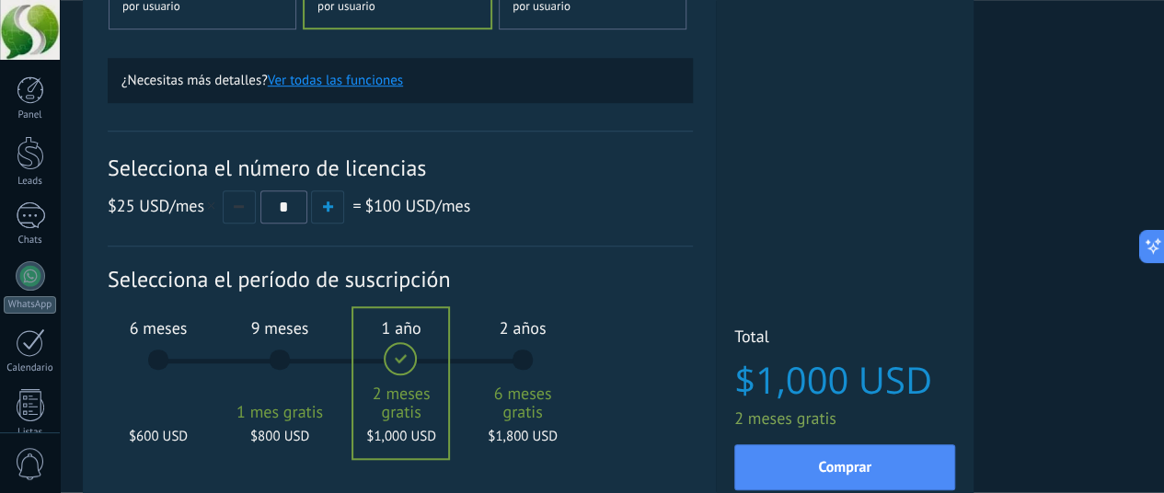
scroll to position [644, 26]
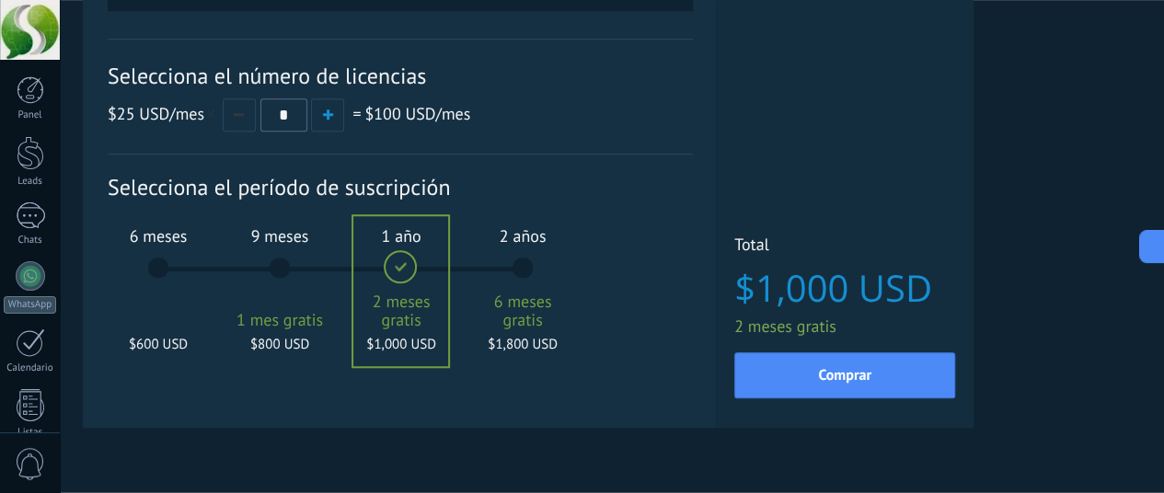
click at [208, 264] on div "6 meses $600 USD" at bounding box center [158, 277] width 99 height 130
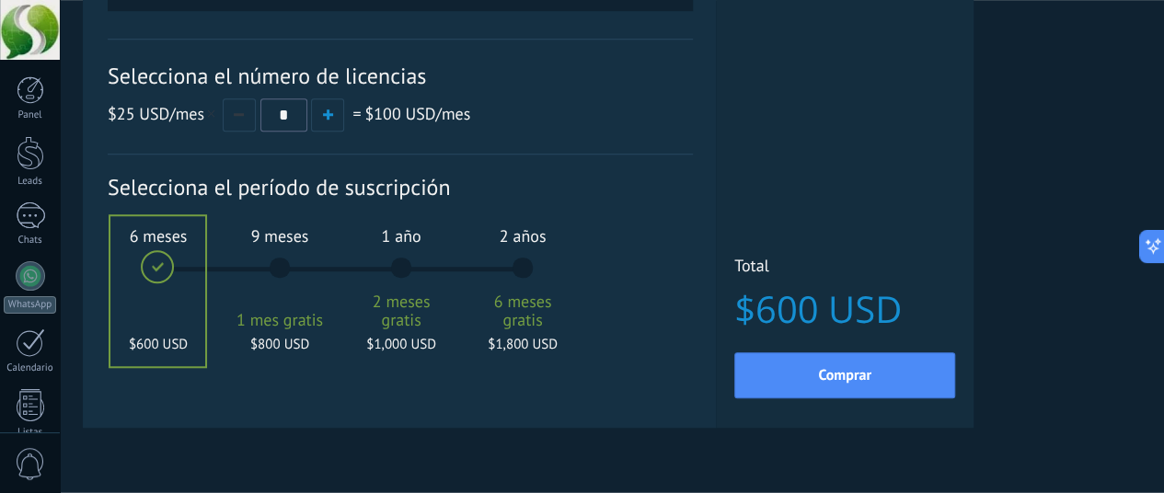
scroll to position [686, 26]
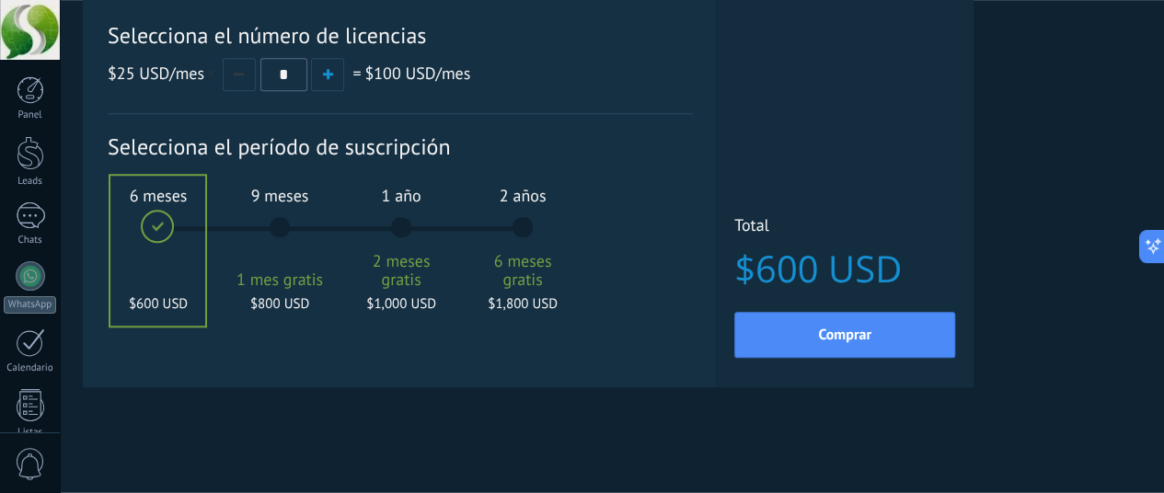
click at [329, 228] on div "9 meses 1 mes gratis $800 USD" at bounding box center [279, 236] width 99 height 130
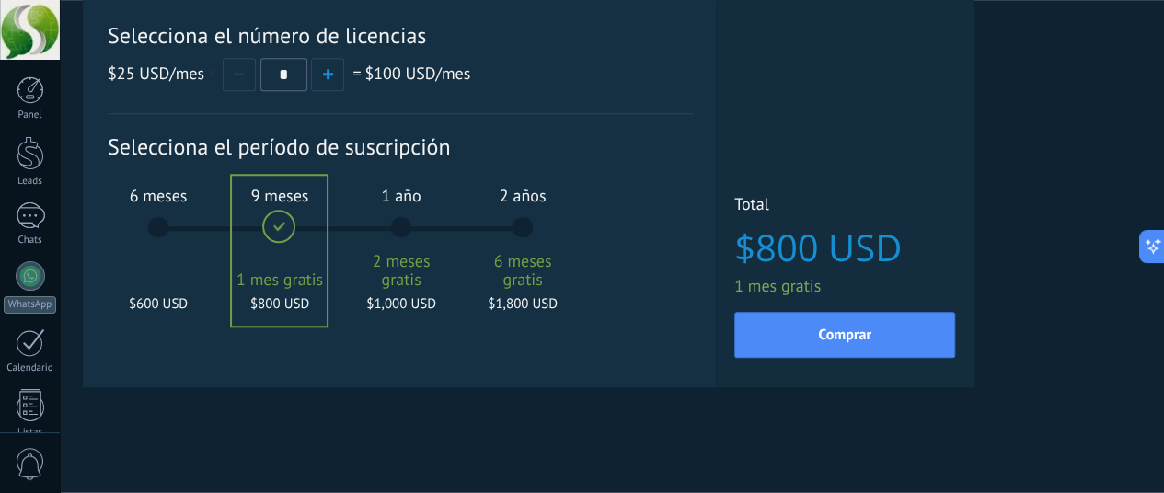
click at [451, 231] on div "1 año 2 meses gratis $1,000 USD" at bounding box center [400, 236] width 99 height 130
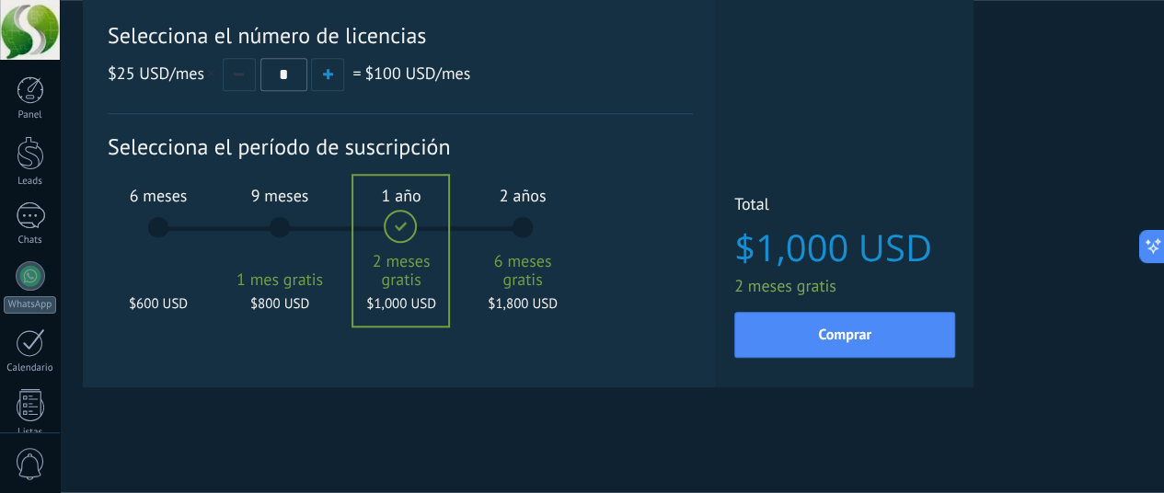
click at [572, 231] on div "2 años 6 meses gratis $1,800 USD" at bounding box center [522, 236] width 99 height 130
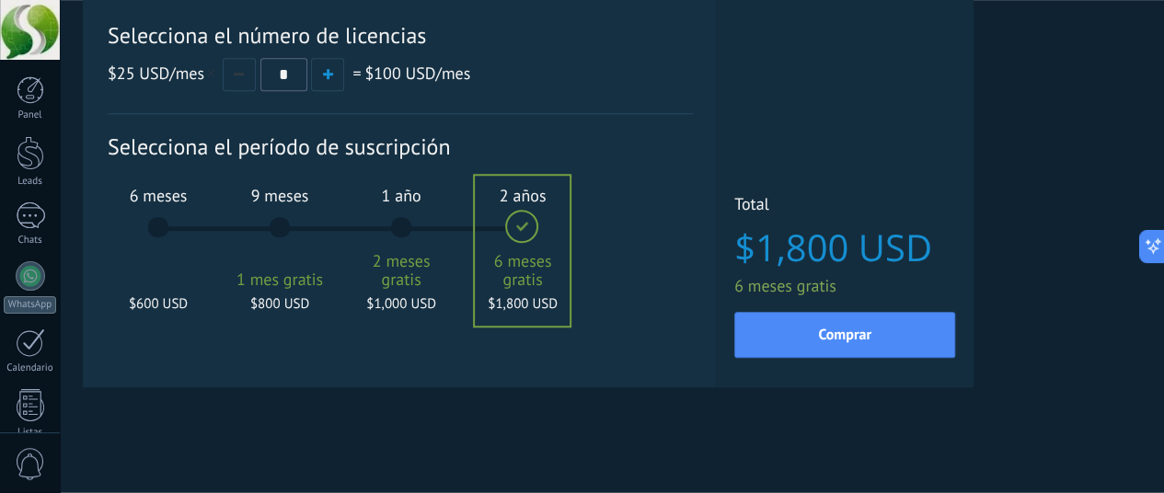
click at [451, 224] on div "1 año 2 meses gratis $1,000 USD" at bounding box center [400, 236] width 99 height 130
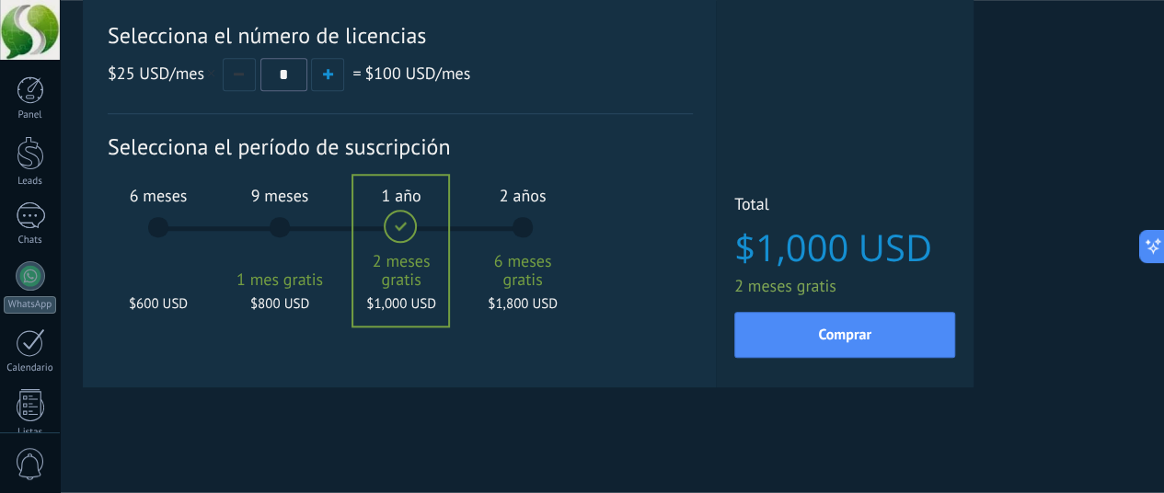
click at [329, 229] on div "9 meses 1 mes gratis $800 USD" at bounding box center [279, 236] width 99 height 130
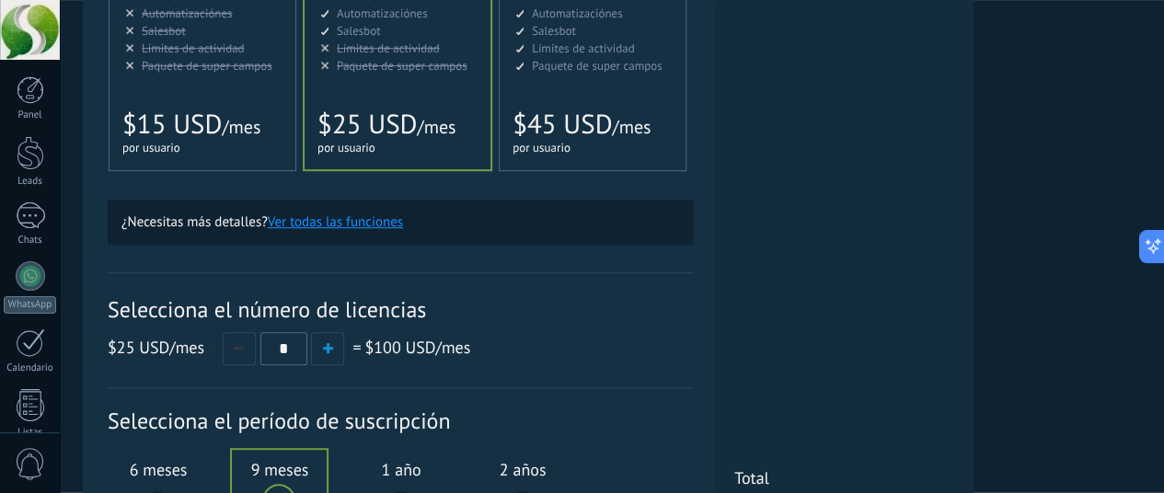
scroll to position [318, 26]
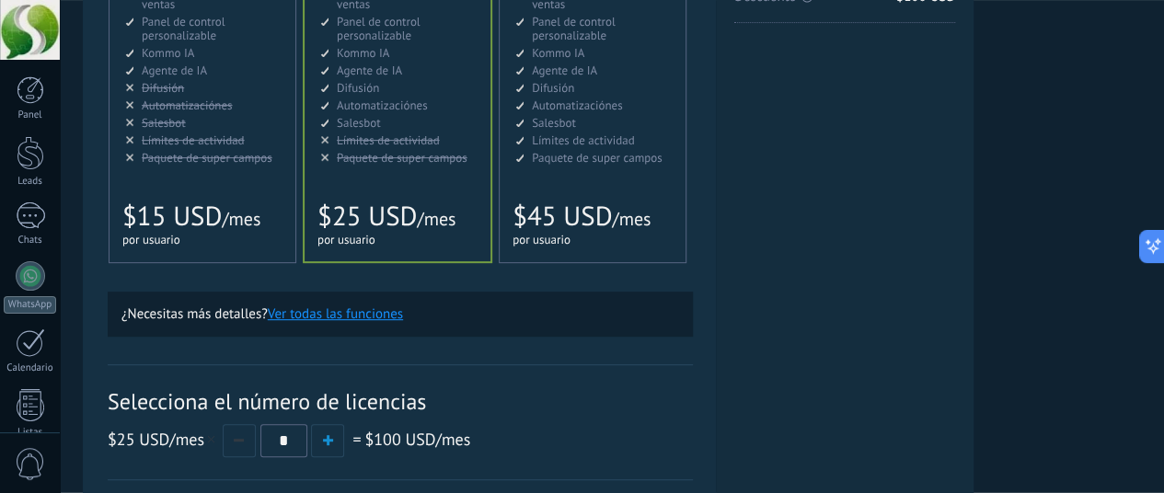
click at [403, 313] on button "Ver todas las funciones" at bounding box center [335, 313] width 135 height 17
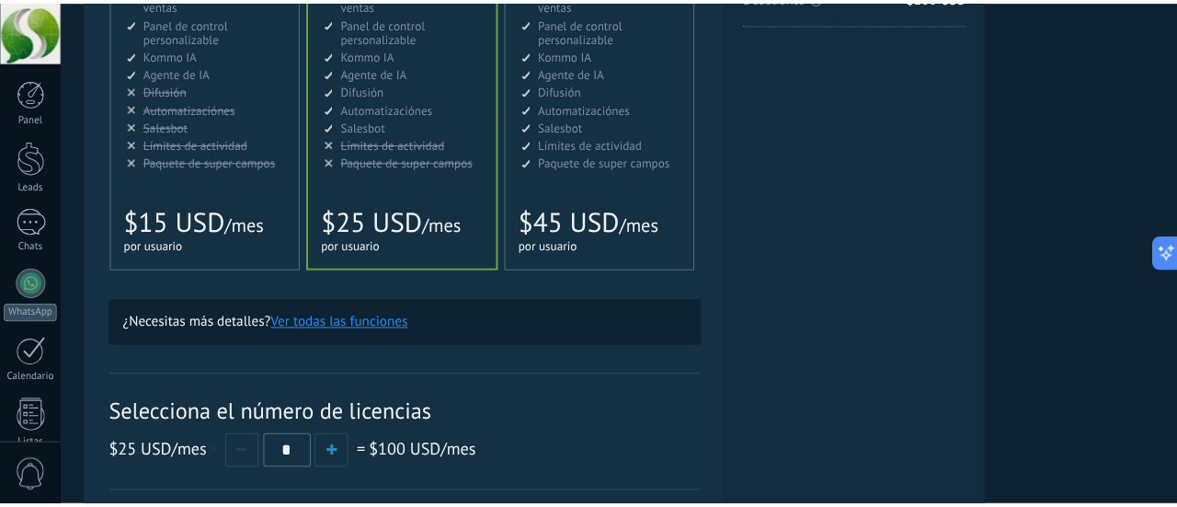
scroll to position [318, 0]
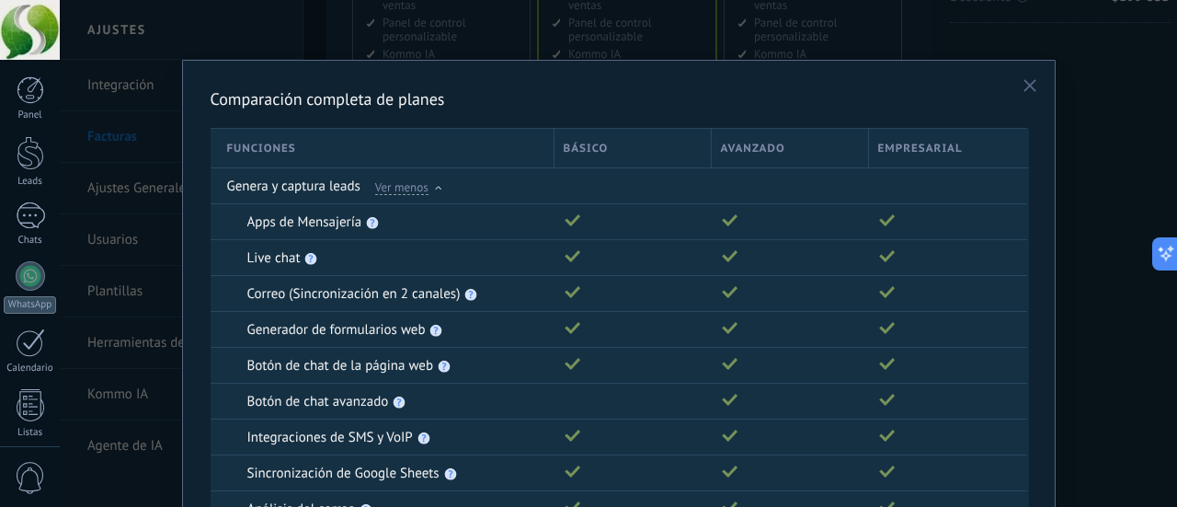
click at [759, 146] on p "Avanzado" at bounding box center [790, 148] width 138 height 17
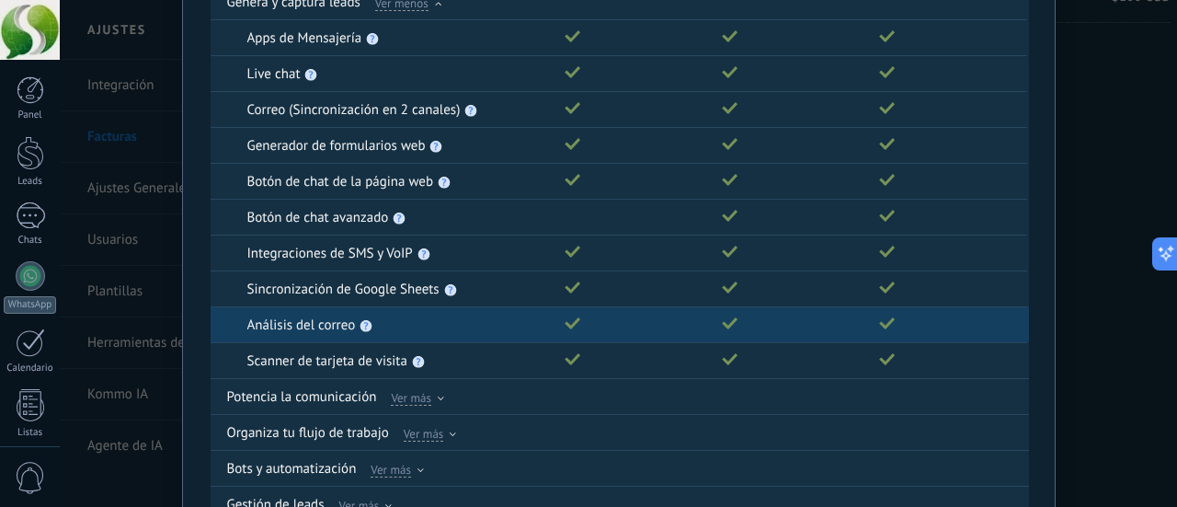
scroll to position [387, 0]
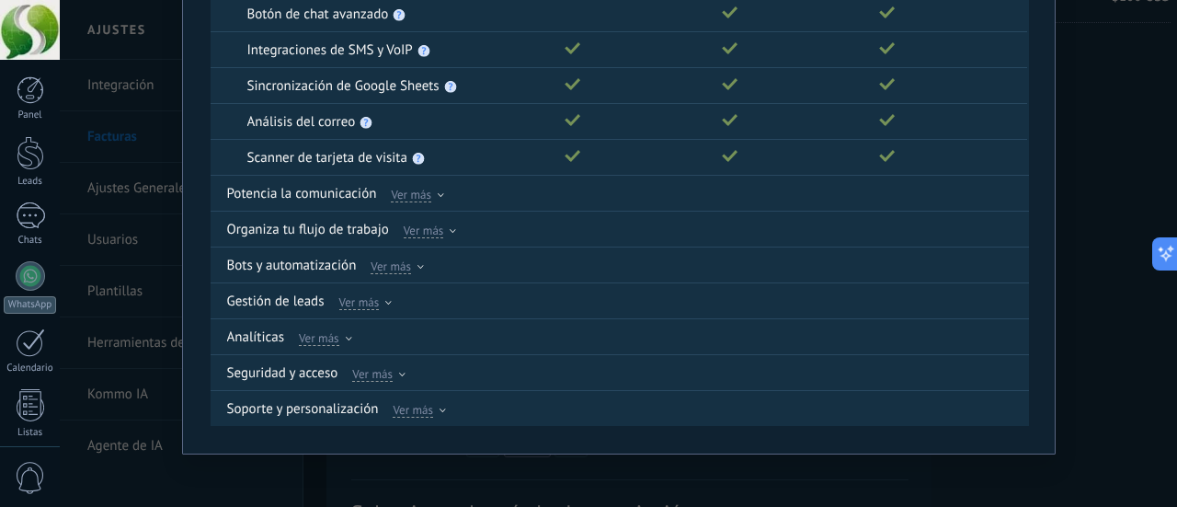
click at [1105, 286] on div "Comparación completa de planes Funciones Básico Avanzado Empresarial Genera y c…" at bounding box center [619, 253] width 1118 height 507
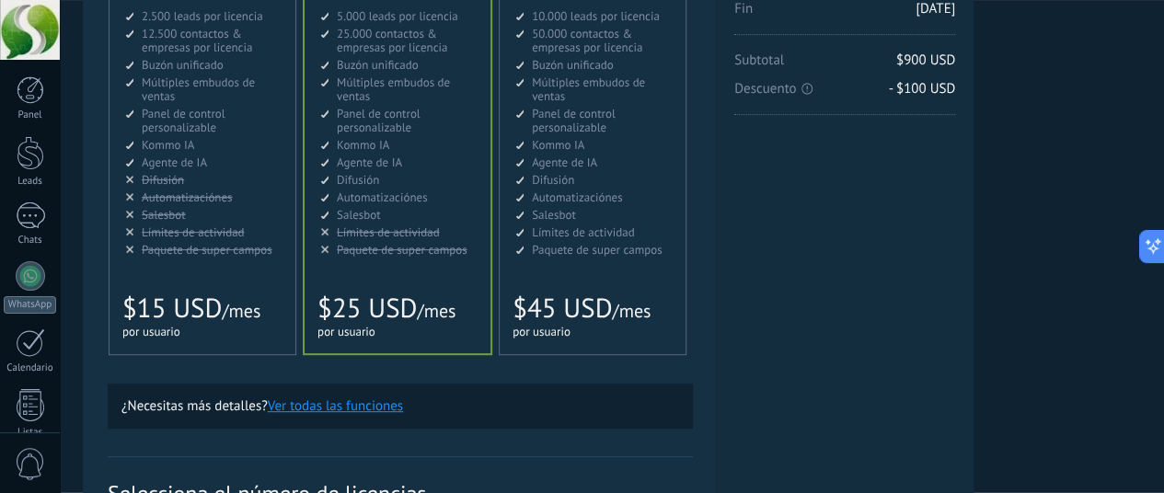
scroll to position [134, 0]
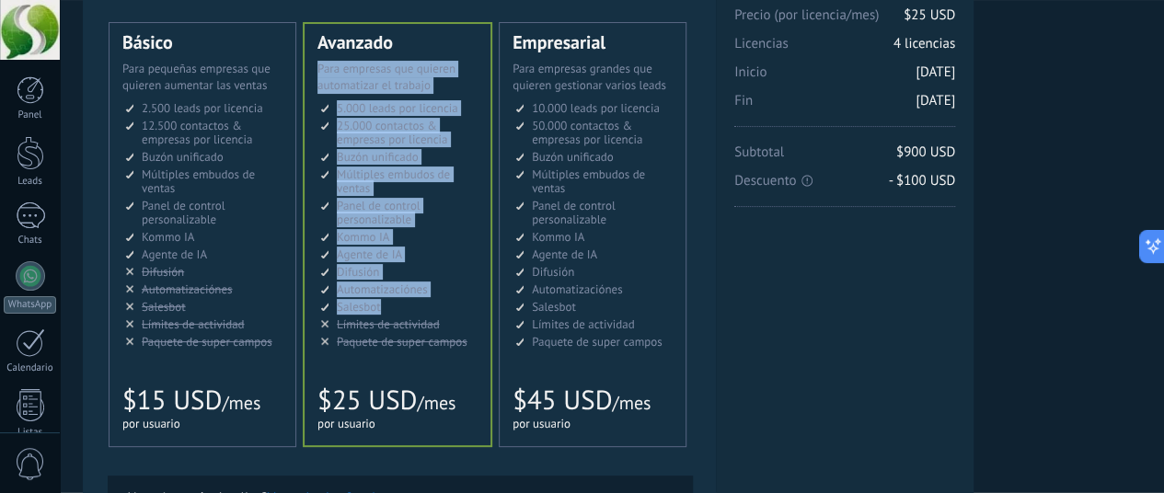
drag, startPoint x: 600, startPoint y: 80, endPoint x: 652, endPoint y: 308, distance: 234.1
click at [490, 308] on div "Avanzado Для автоматизации сделок в растущей компании For growing businesses th…" at bounding box center [397, 234] width 186 height 421
copy div "Para empresas que quieren automatizar el trabajo 对于需要有效的铅管理和自动化的人员 Para empresa…"
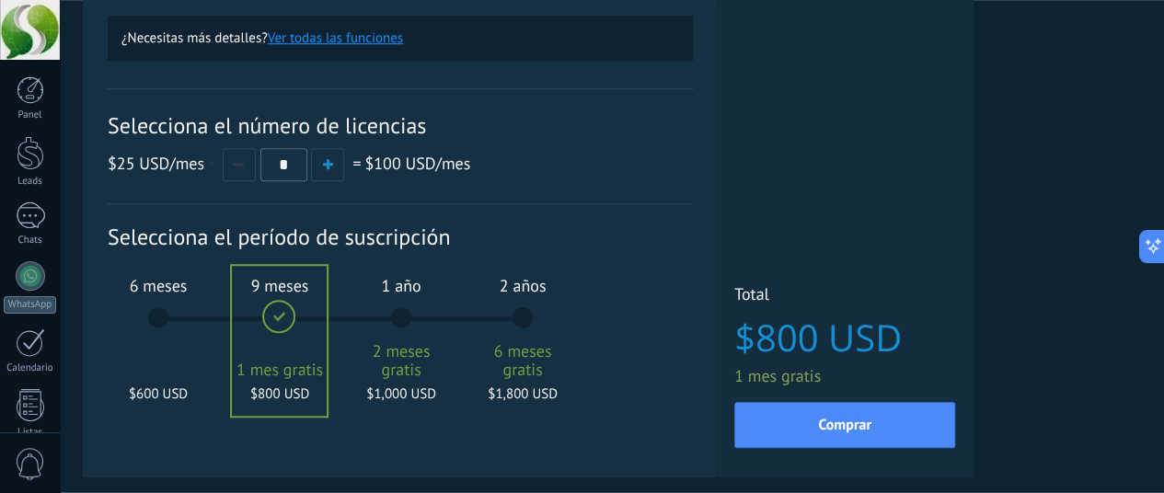
scroll to position [686, 0]
